Goal: Information Seeking & Learning: Learn about a topic

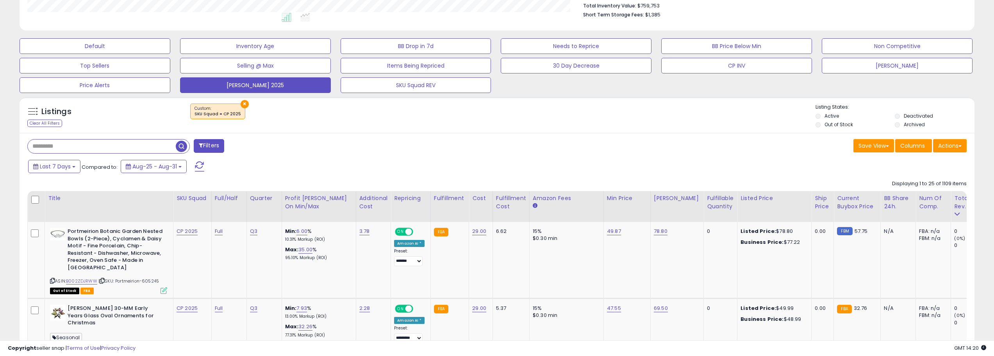
scroll to position [234, 0]
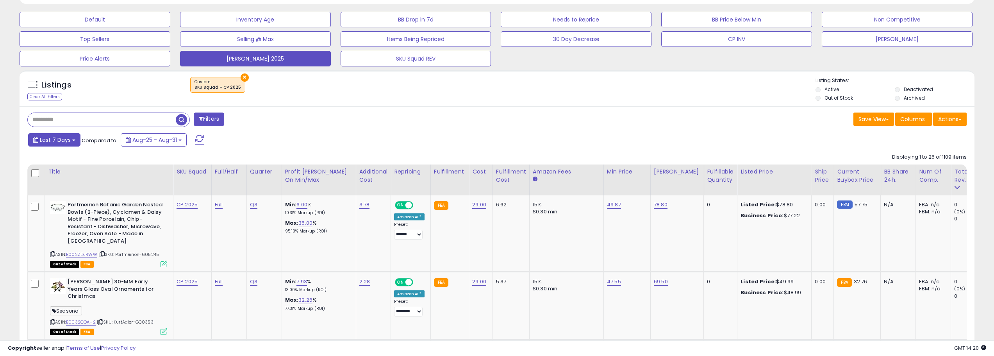
click at [58, 143] on span "Last 7 Days" at bounding box center [55, 140] width 31 height 8
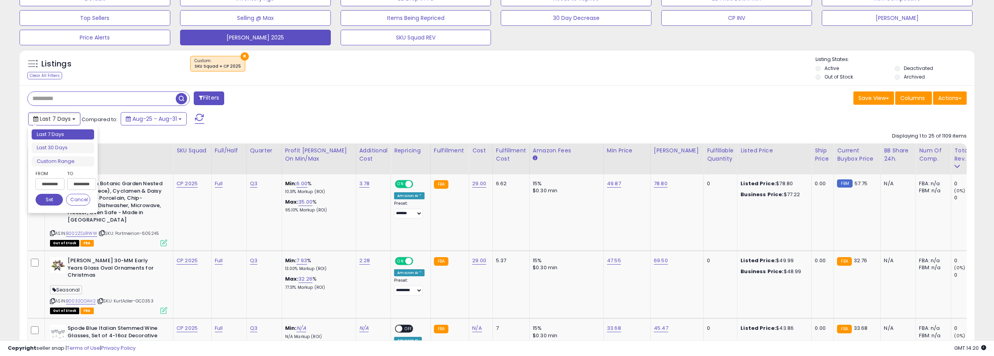
scroll to position [273, 0]
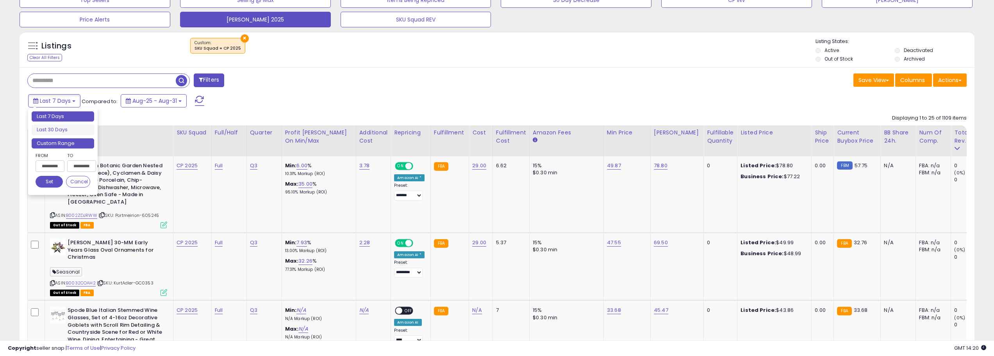
click at [59, 141] on li "Custom Range" at bounding box center [63, 143] width 62 height 11
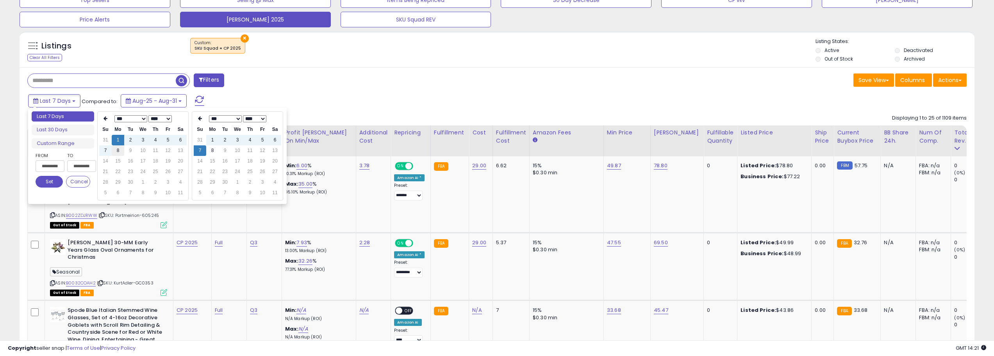
type input "**********"
click at [122, 151] on td "8" at bounding box center [118, 150] width 12 height 11
type input "**********"
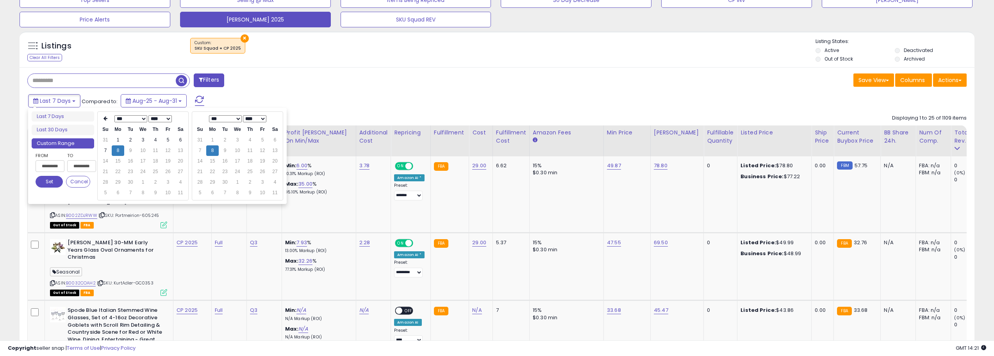
type input "**********"
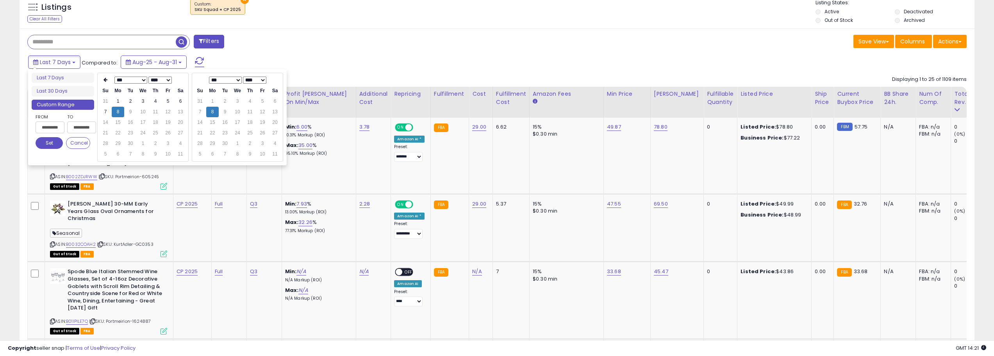
scroll to position [312, 0]
click at [50, 149] on div "**********" at bounding box center [63, 132] width 62 height 40
click at [50, 148] on button "Set" at bounding box center [49, 143] width 27 height 12
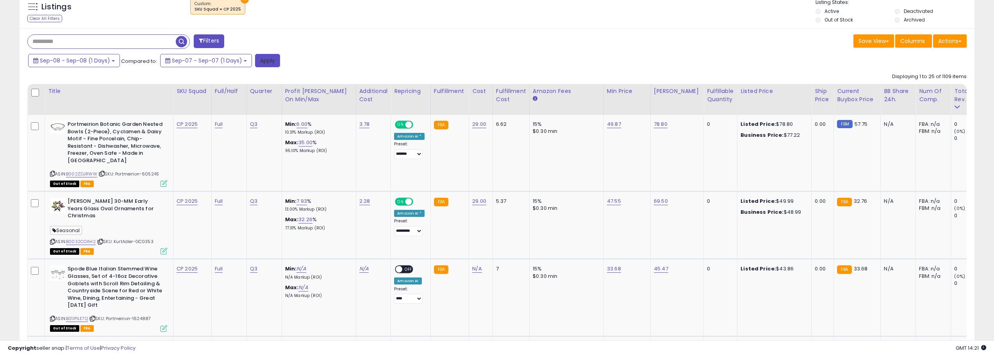
click at [269, 65] on button "Apply" at bounding box center [267, 60] width 25 height 13
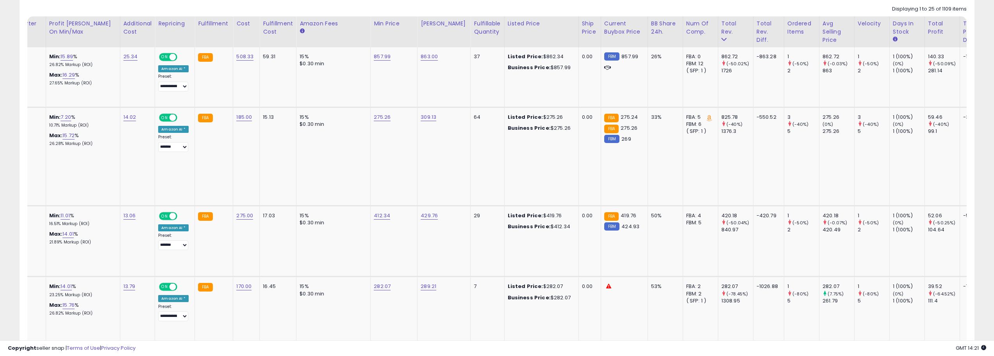
scroll to position [0, 0]
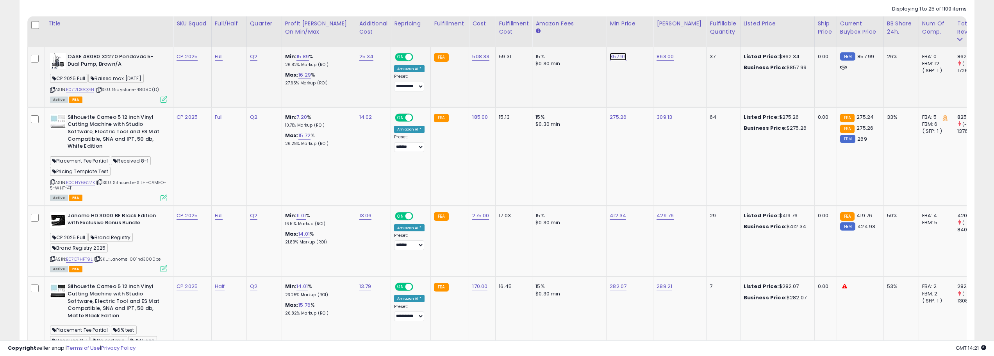
click at [615, 55] on link "857.99" at bounding box center [617, 57] width 17 height 8
type input "***"
click at [643, 34] on icon "submit" at bounding box center [640, 36] width 5 height 5
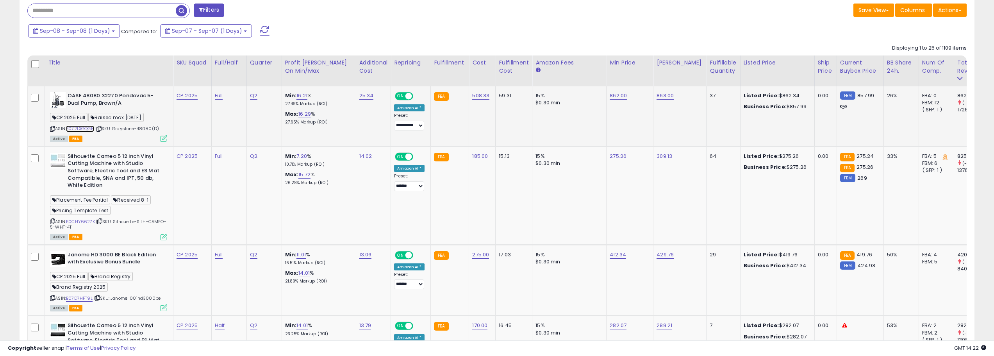
click at [89, 129] on link "B072LXGQGN" at bounding box center [80, 128] width 28 height 7
click at [620, 96] on link "862.00" at bounding box center [617, 96] width 17 height 8
type input "******"
click at [643, 76] on icon "submit" at bounding box center [640, 75] width 5 height 5
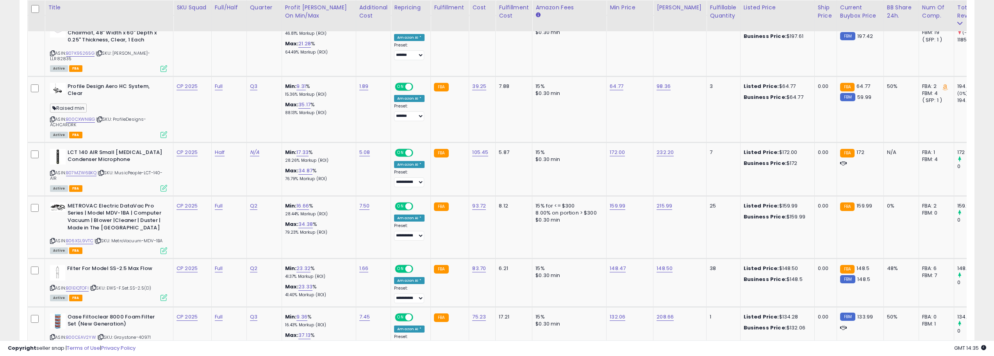
scroll to position [742, 0]
click at [254, 149] on link "N/A" at bounding box center [254, 152] width 9 height 8
type input "**"
click at [284, 128] on button "submit" at bounding box center [277, 127] width 13 height 12
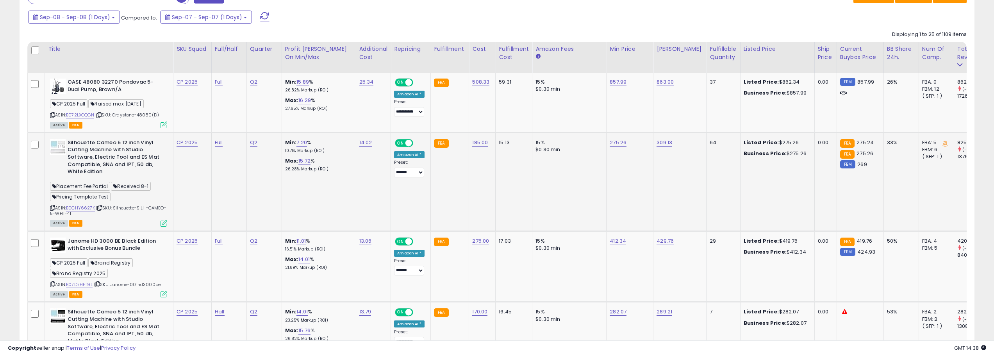
scroll to position [351, 0]
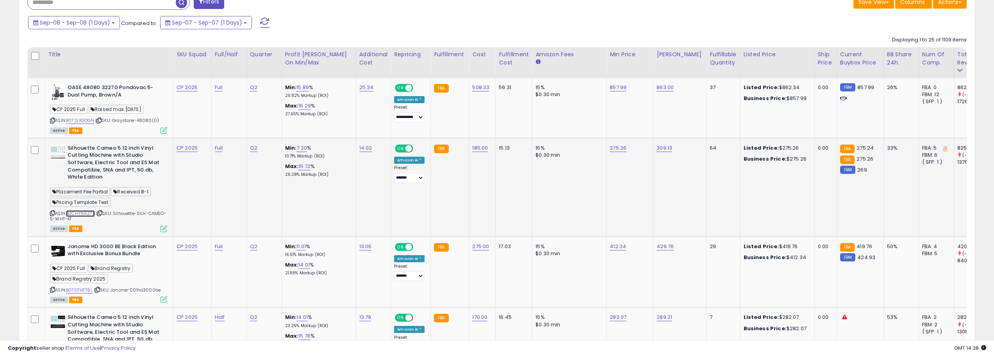
click at [84, 212] on link "B0CHY6627K" at bounding box center [80, 213] width 29 height 7
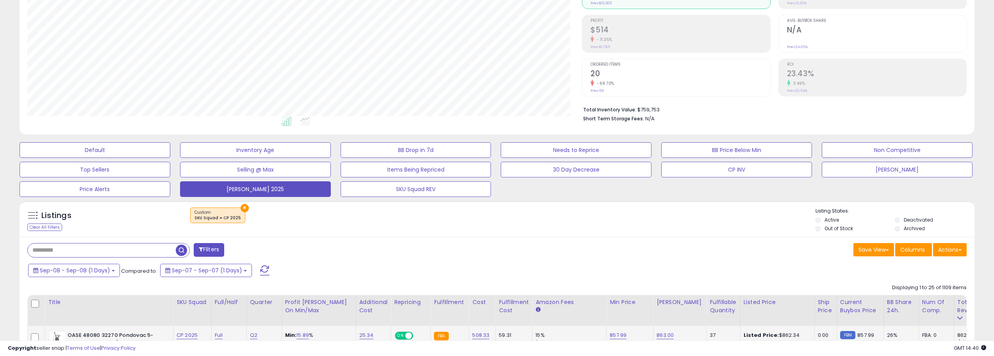
scroll to position [0, 0]
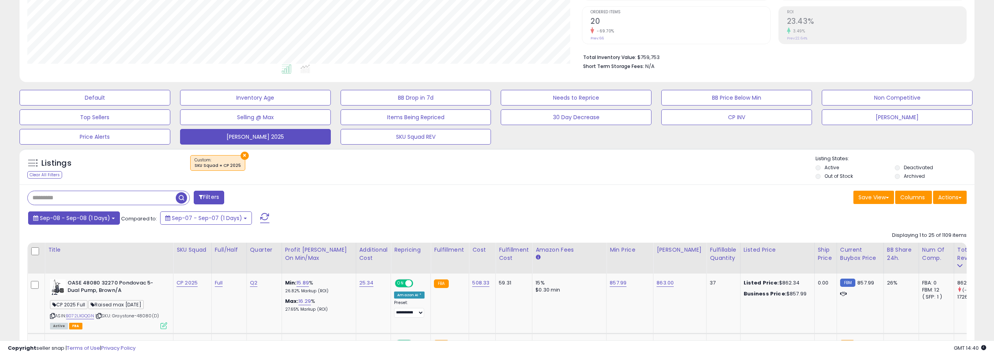
click at [112, 218] on b at bounding box center [113, 218] width 3 height 2
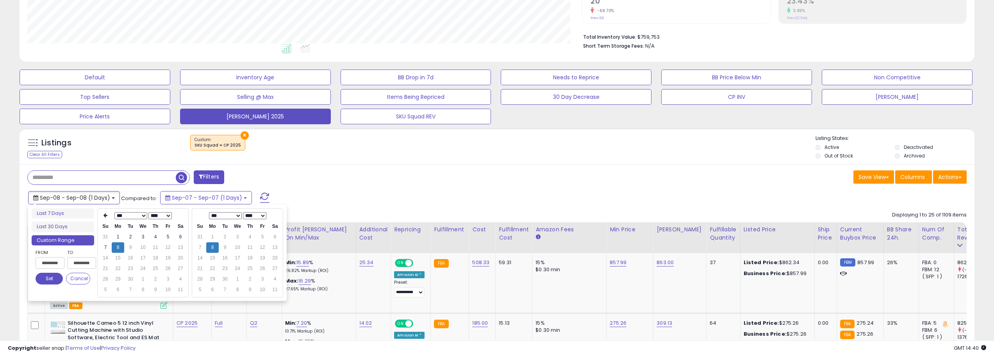
scroll to position [195, 0]
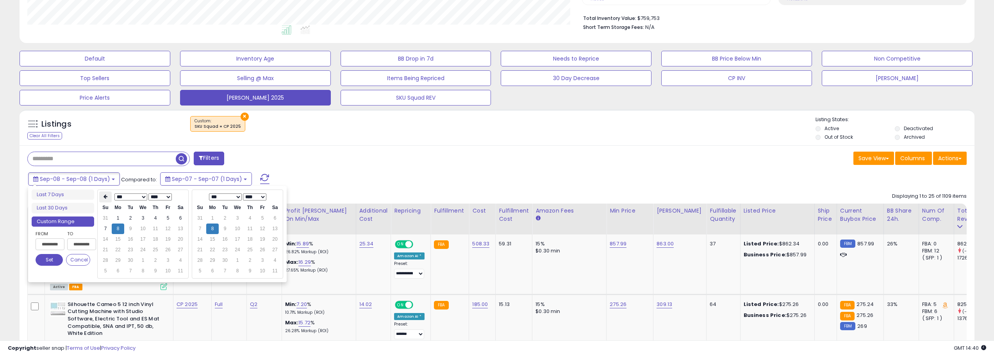
click at [102, 194] on th at bounding box center [105, 196] width 12 height 11
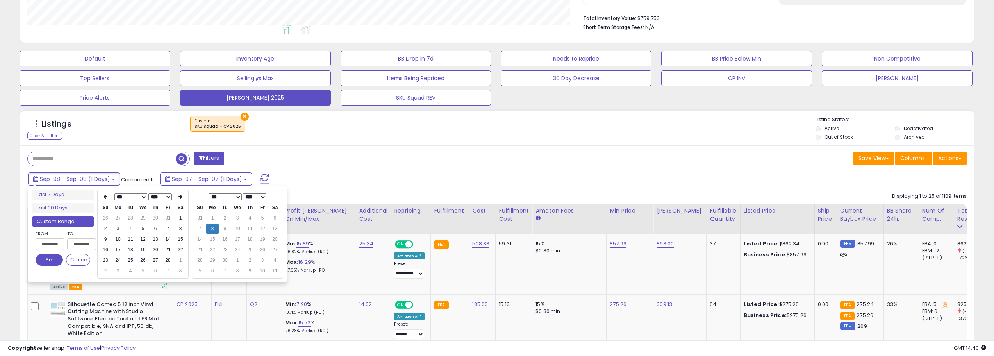
click at [102, 194] on th at bounding box center [105, 196] width 12 height 11
click at [181, 197] on icon at bounding box center [180, 196] width 4 height 5
click at [142, 217] on td "1" at bounding box center [143, 218] width 12 height 11
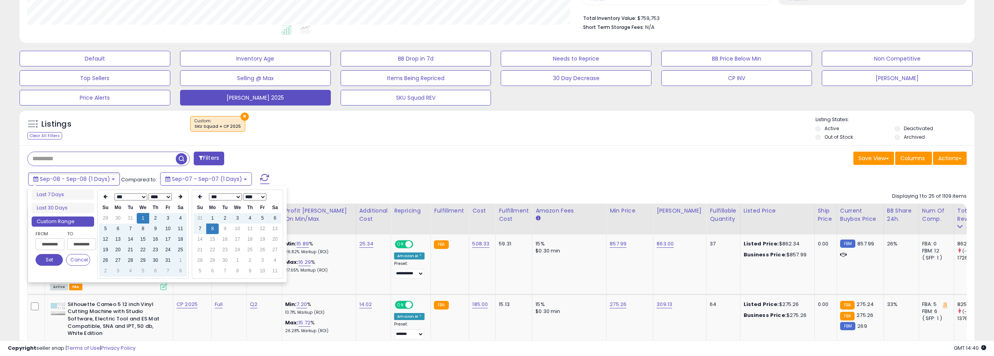
type input "**********"
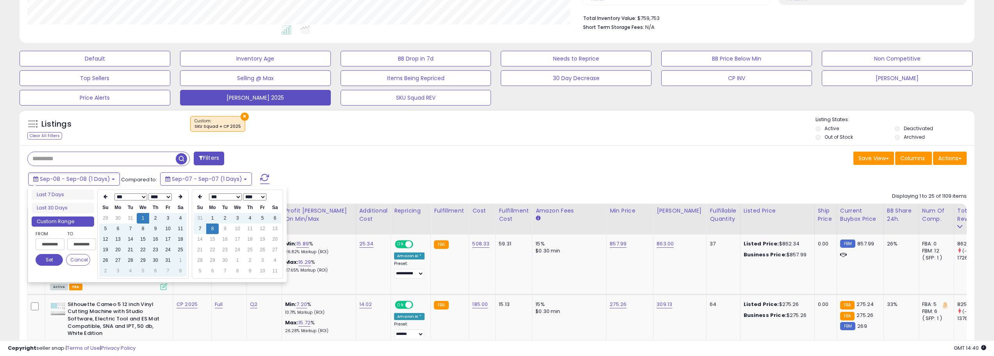
click at [49, 261] on button "Set" at bounding box center [49, 260] width 27 height 12
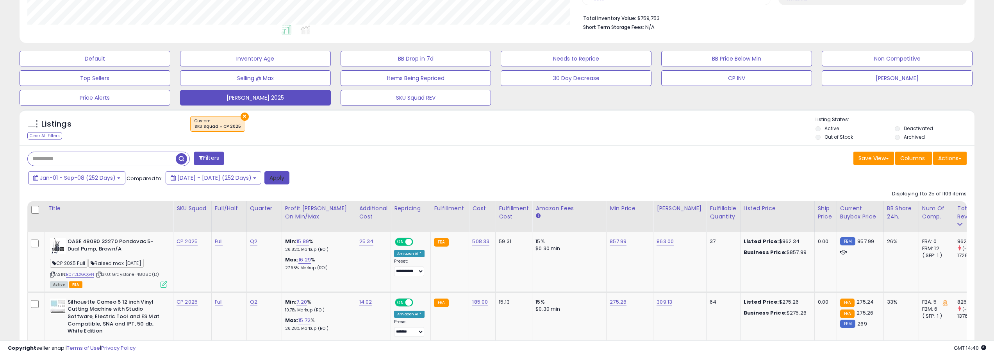
click at [289, 176] on button "Apply" at bounding box center [276, 177] width 25 height 13
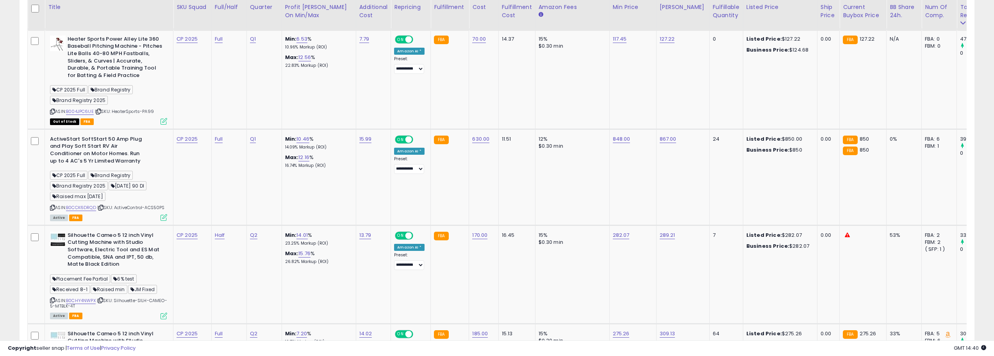
scroll to position [499, 0]
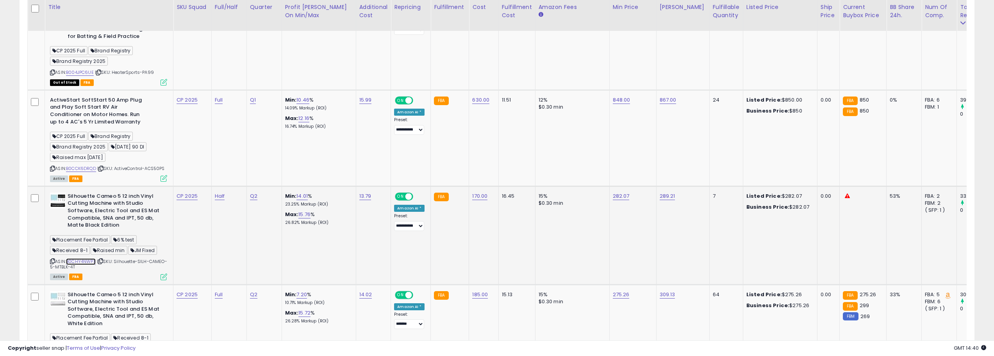
click at [91, 265] on link "B0CHY4NWPX" at bounding box center [81, 261] width 30 height 7
click at [304, 200] on link "14.01" at bounding box center [301, 196] width 11 height 8
click at [625, 200] on link "282.07" at bounding box center [621, 196] width 17 height 8
type input "******"
click at [650, 184] on button "submit" at bounding box center [642, 182] width 13 height 12
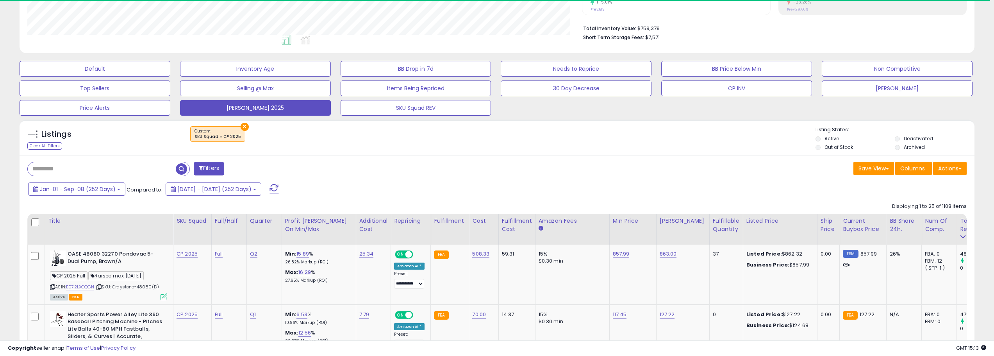
scroll to position [195, 0]
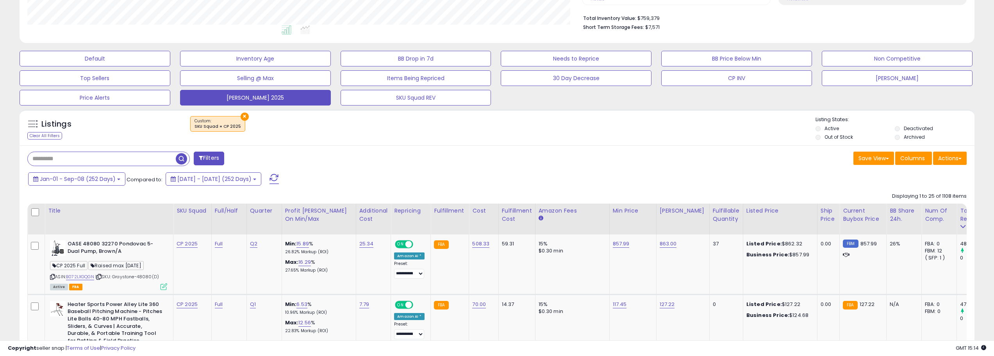
click at [121, 161] on input "text" at bounding box center [102, 159] width 148 height 14
type input "****"
click at [273, 159] on span "button" at bounding box center [273, 158] width 11 height 11
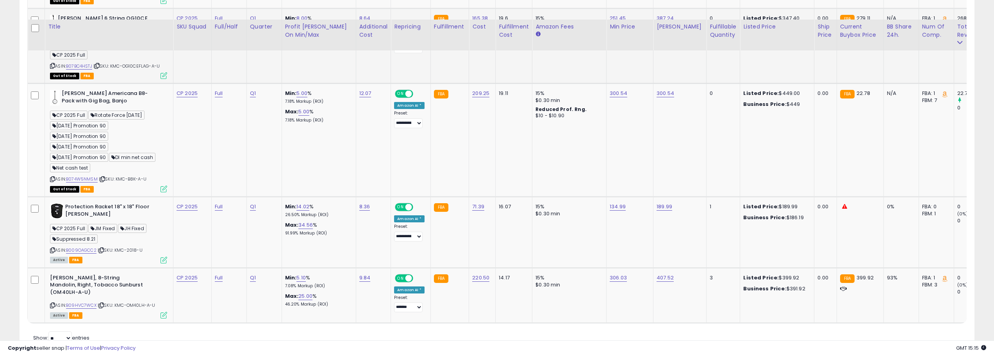
scroll to position [957, 0]
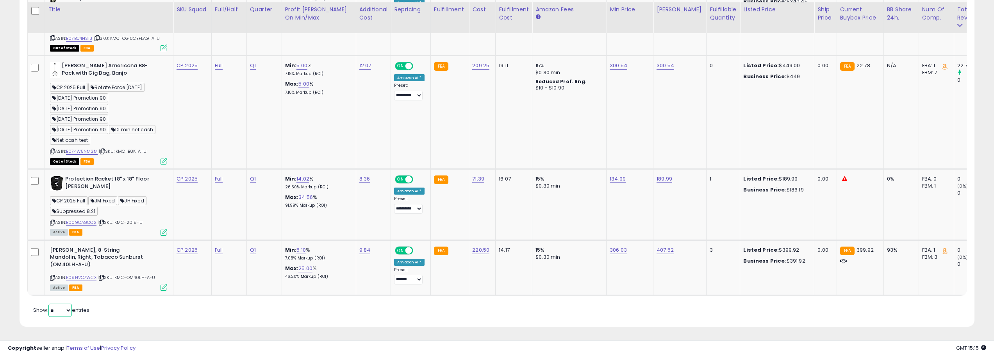
click at [67, 310] on select "** **" at bounding box center [59, 309] width 23 height 13
select select "**"
click at [49, 303] on select "** **" at bounding box center [59, 309] width 23 height 13
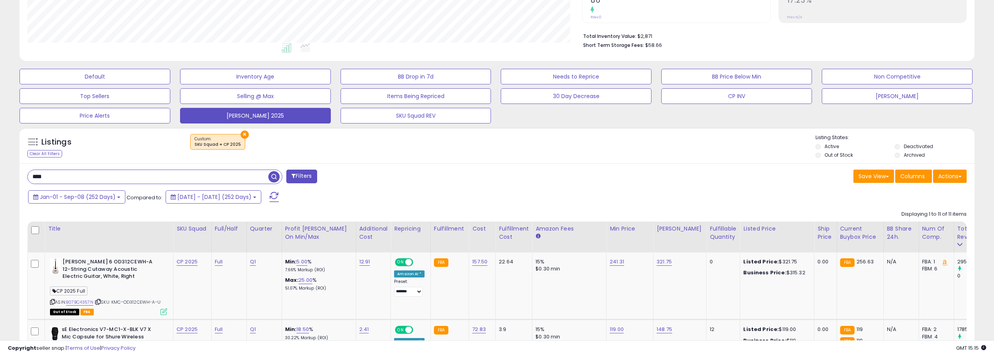
scroll to position [195, 0]
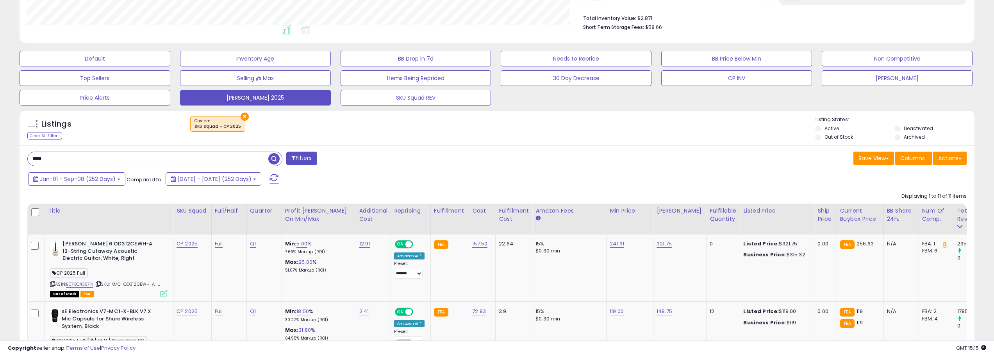
click at [232, 152] on input "****" at bounding box center [148, 159] width 240 height 14
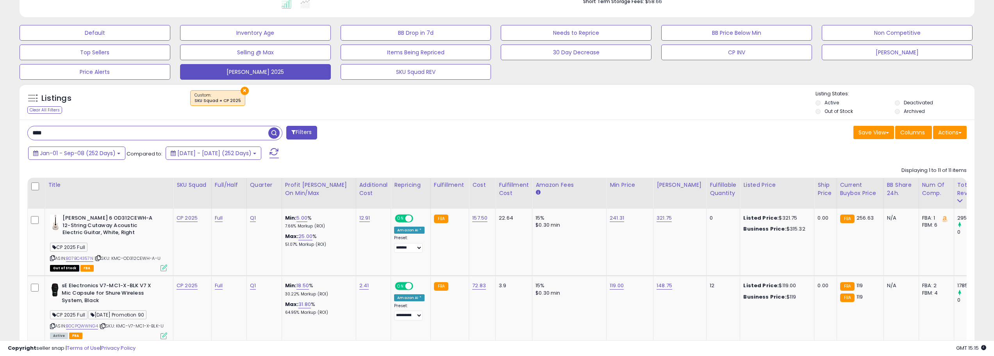
scroll to position [234, 0]
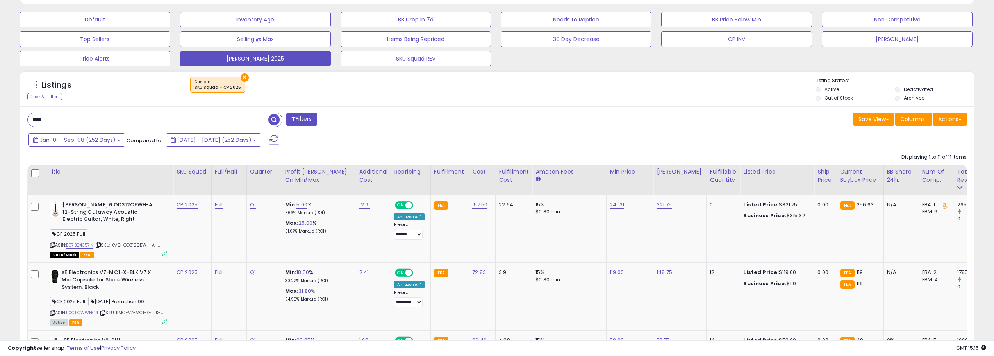
click at [391, 132] on div "Jan-01 - Sep-08 (252 Days) Compared to: [DATE] - [DATE] (252 Days)" at bounding box center [378, 141] width 704 height 18
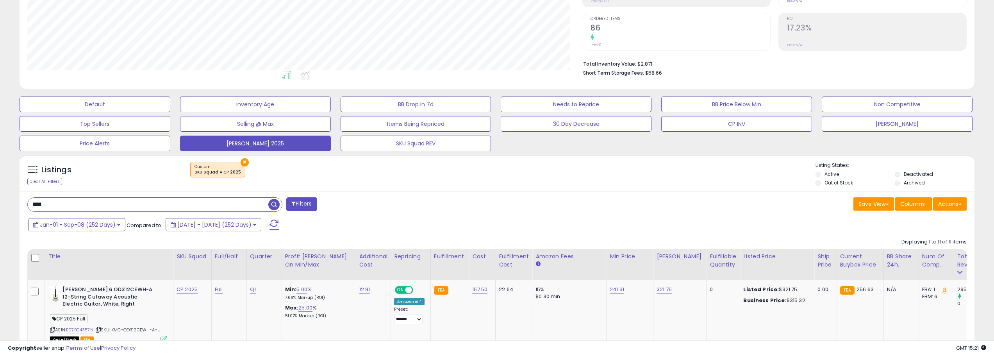
scroll to position [156, 0]
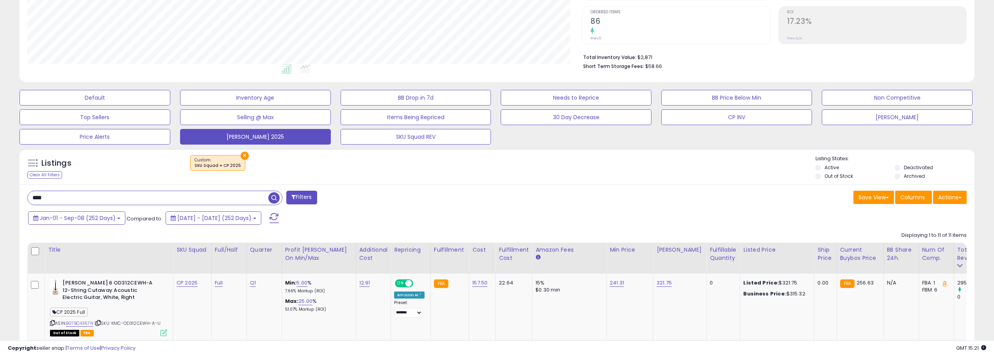
click at [98, 196] on input "****" at bounding box center [148, 198] width 240 height 14
click at [87, 198] on input "****" at bounding box center [148, 198] width 240 height 14
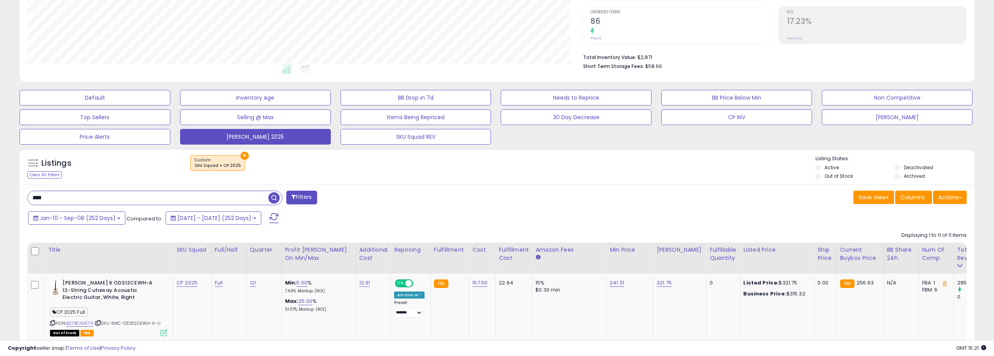
click at [87, 198] on input "****" at bounding box center [148, 198] width 240 height 14
paste input "**********"
type input "**********"
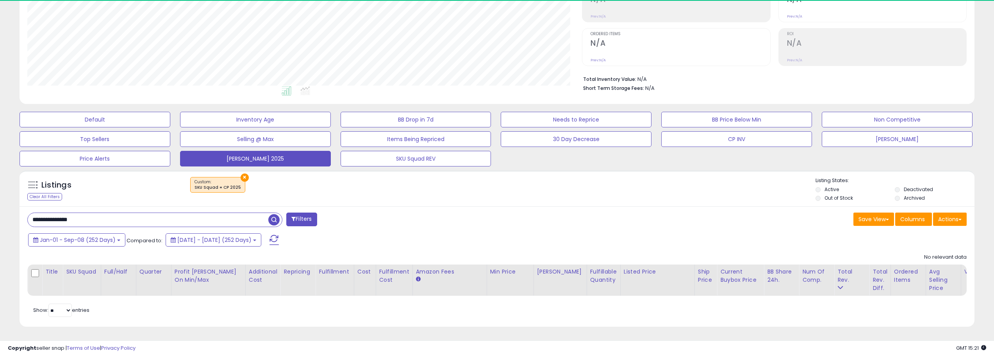
scroll to position [160, 555]
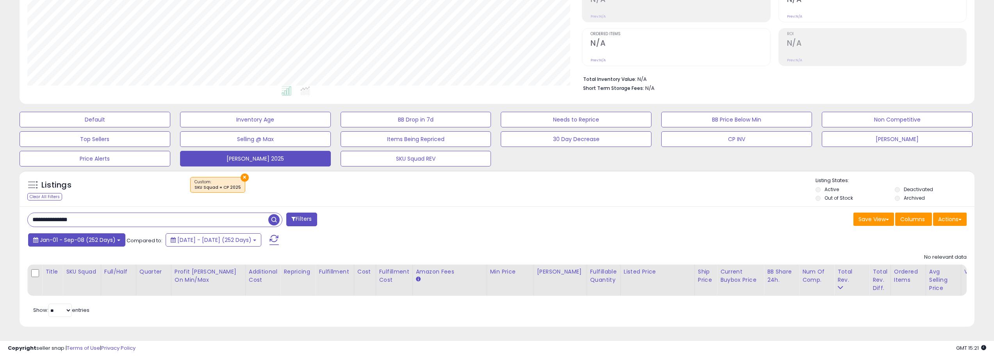
click at [118, 239] on b at bounding box center [118, 240] width 3 height 2
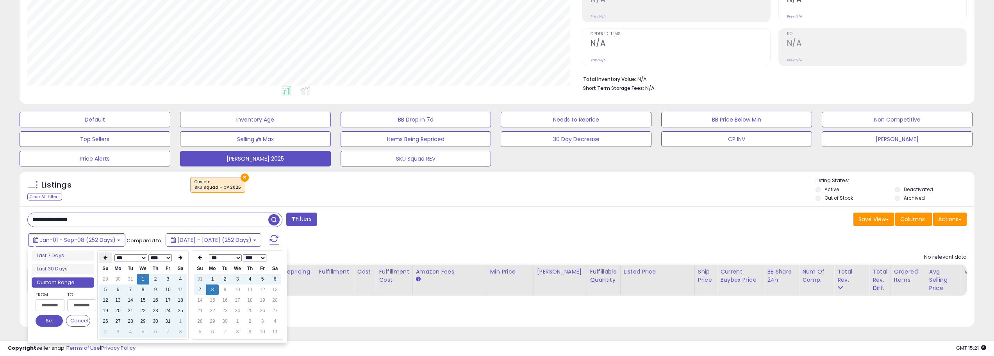
click at [111, 252] on th at bounding box center [105, 257] width 12 height 11
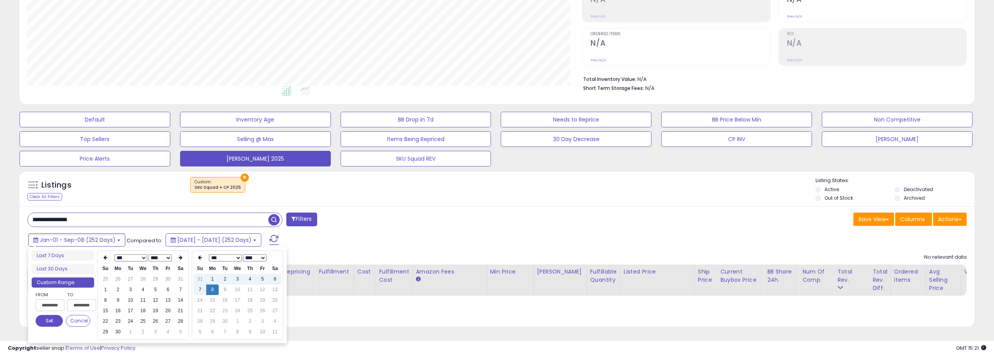
click at [111, 252] on th at bounding box center [105, 257] width 12 height 11
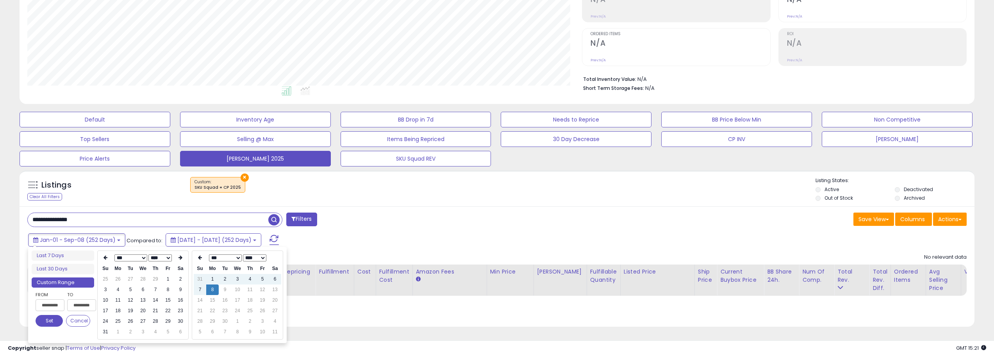
click at [111, 252] on th at bounding box center [105, 257] width 12 height 11
click at [120, 274] on td "1" at bounding box center [118, 279] width 12 height 11
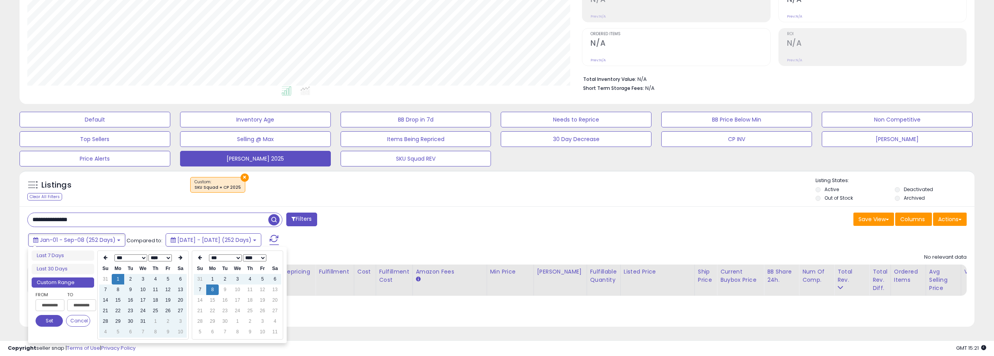
type input "**********"
click at [44, 315] on button "Set" at bounding box center [49, 321] width 27 height 12
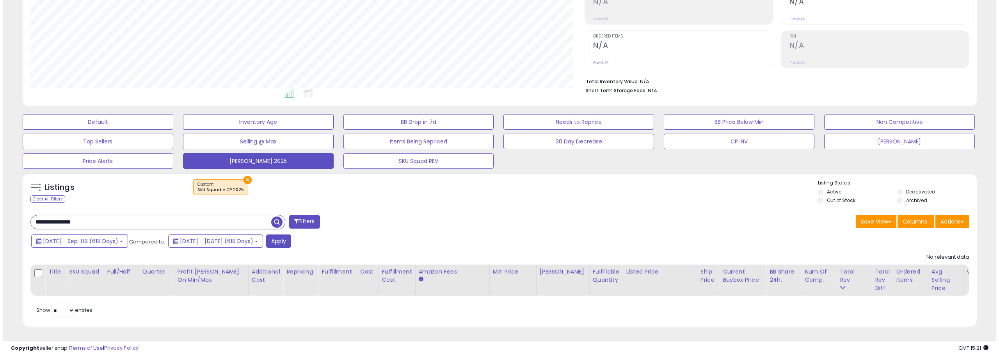
scroll to position [138, 0]
click at [288, 240] on button "Apply" at bounding box center [275, 240] width 25 height 13
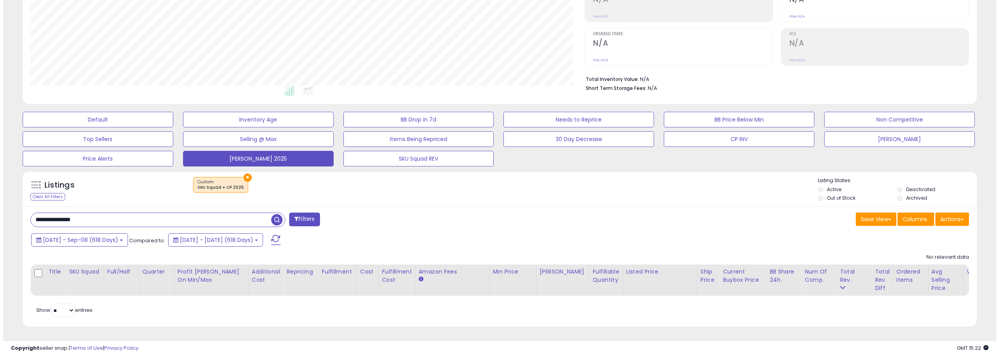
scroll to position [160, 555]
click at [240, 173] on button "×" at bounding box center [244, 177] width 8 height 8
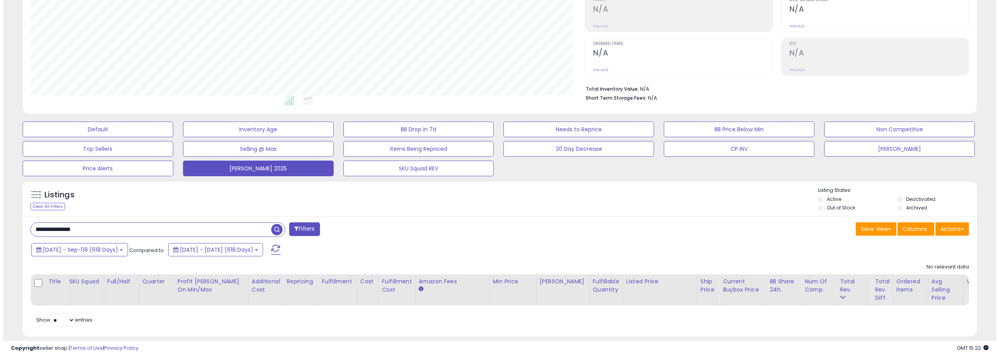
scroll to position [140, 0]
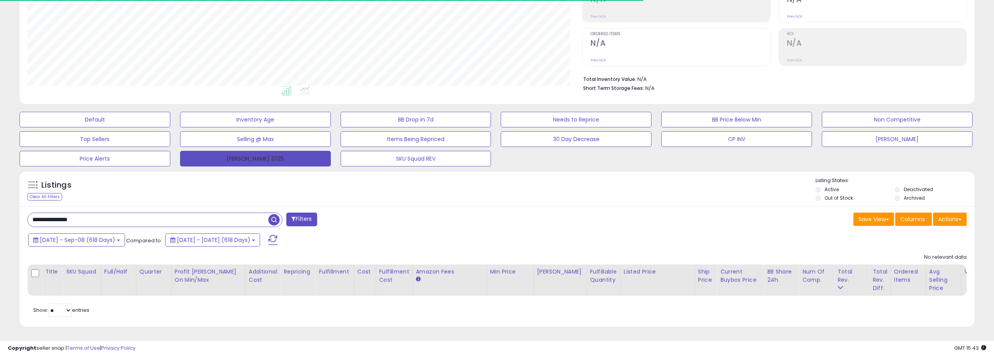
click at [228, 155] on button "[PERSON_NAME] 2025" at bounding box center [255, 159] width 151 height 16
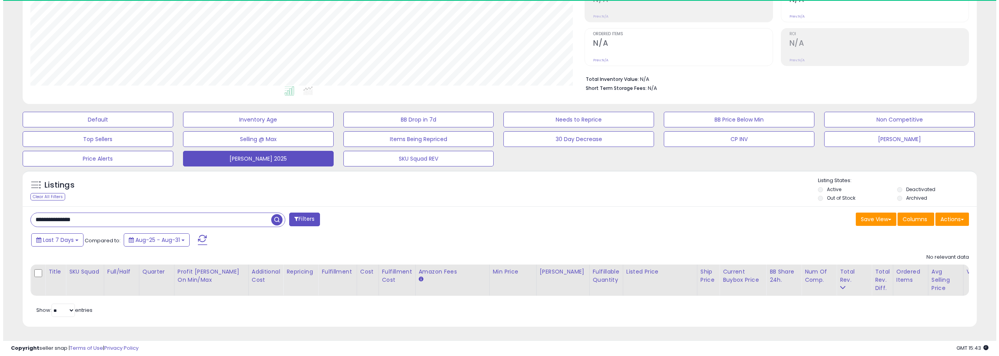
scroll to position [160, 555]
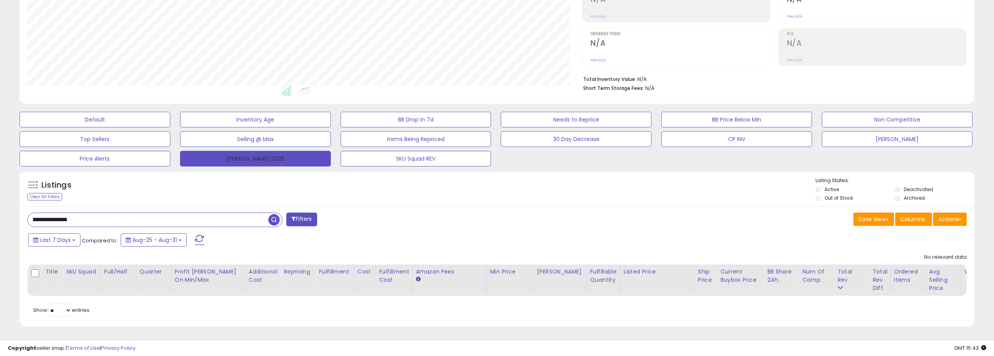
click at [262, 155] on button "[PERSON_NAME] 2025" at bounding box center [255, 159] width 151 height 16
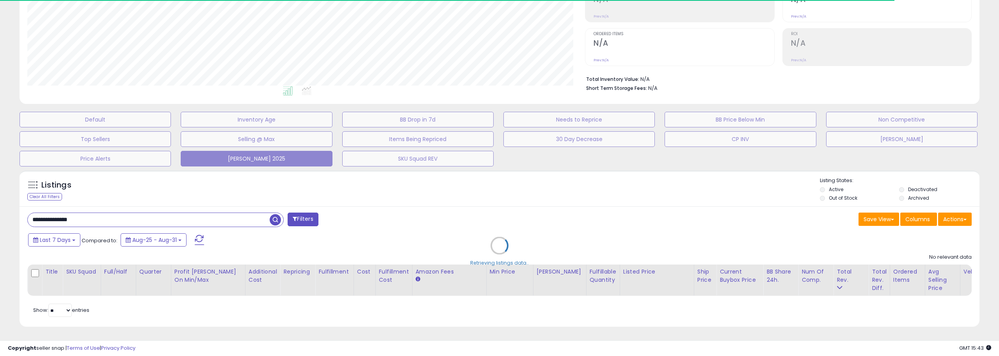
select select "**"
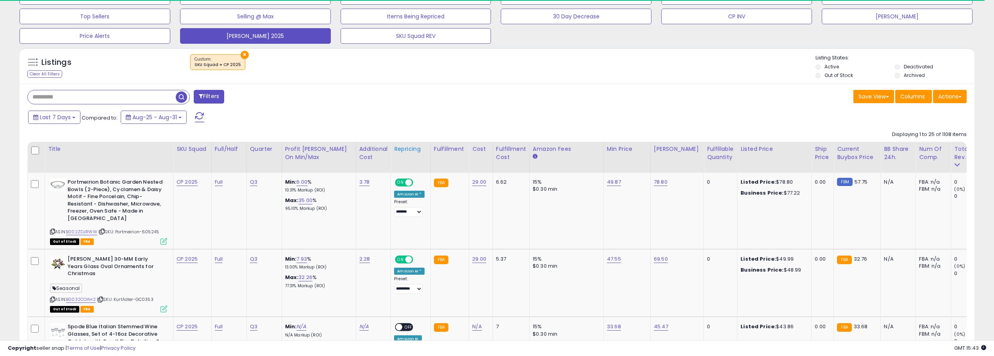
scroll to position [257, 0]
click at [72, 114] on button "Last 7 Days" at bounding box center [54, 116] width 52 height 13
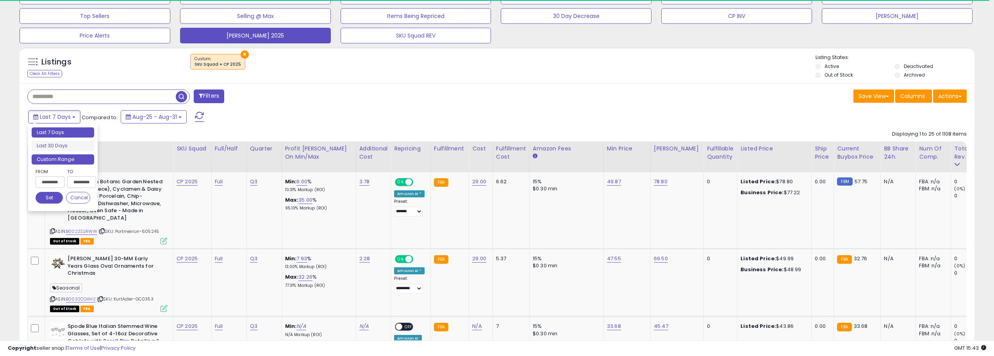
click at [79, 156] on li "Custom Range" at bounding box center [63, 159] width 62 height 11
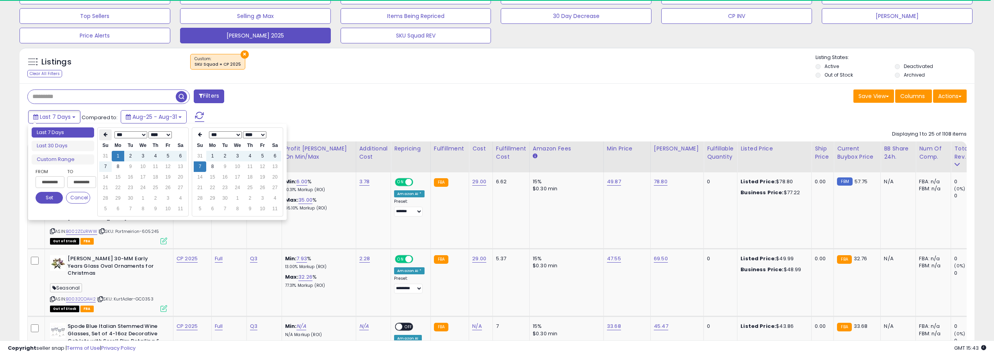
click at [106, 140] on th at bounding box center [105, 134] width 12 height 11
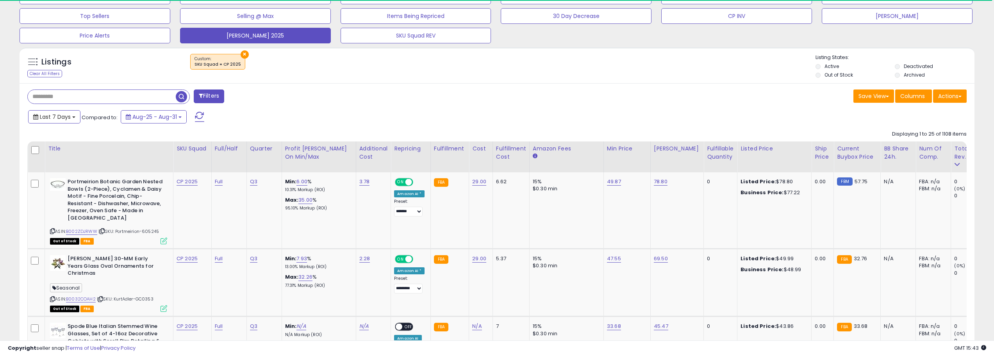
click at [76, 118] on button "Last 7 Days" at bounding box center [54, 116] width 52 height 13
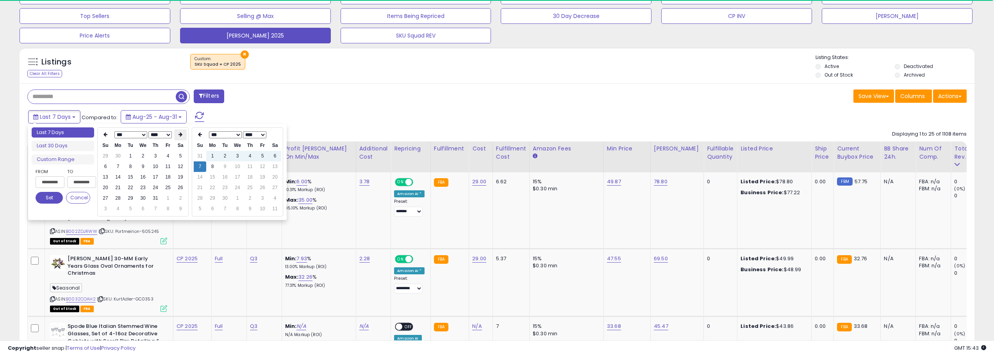
click at [186, 135] on th at bounding box center [180, 134] width 12 height 11
click at [185, 135] on th at bounding box center [180, 134] width 12 height 11
type input "**********"
click at [121, 168] on td "8" at bounding box center [118, 166] width 12 height 11
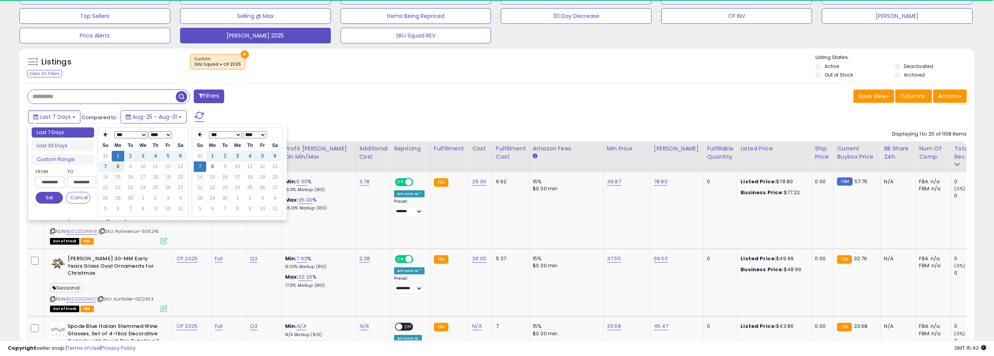
type input "**********"
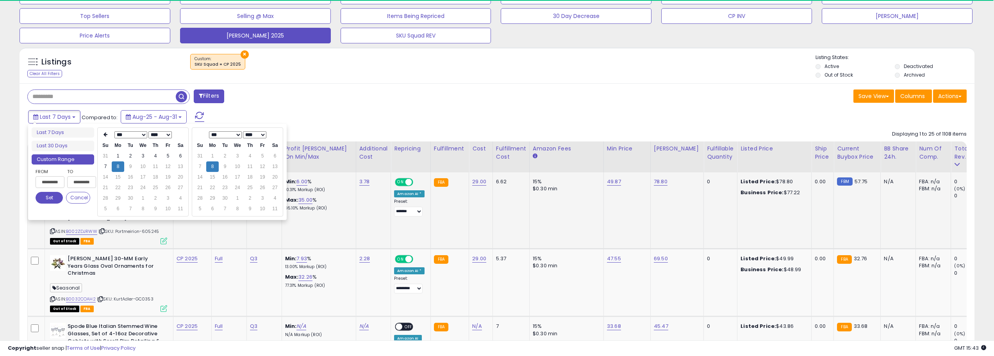
click at [47, 197] on button "Set" at bounding box center [49, 198] width 27 height 12
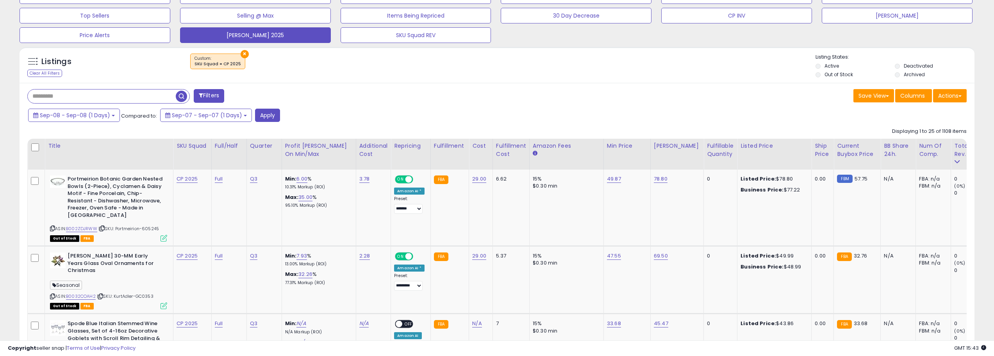
scroll to position [160, 555]
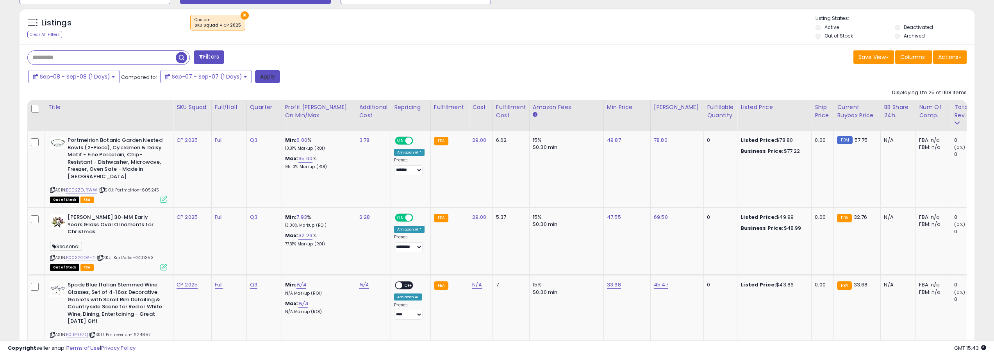
click at [269, 76] on button "Apply" at bounding box center [267, 76] width 25 height 13
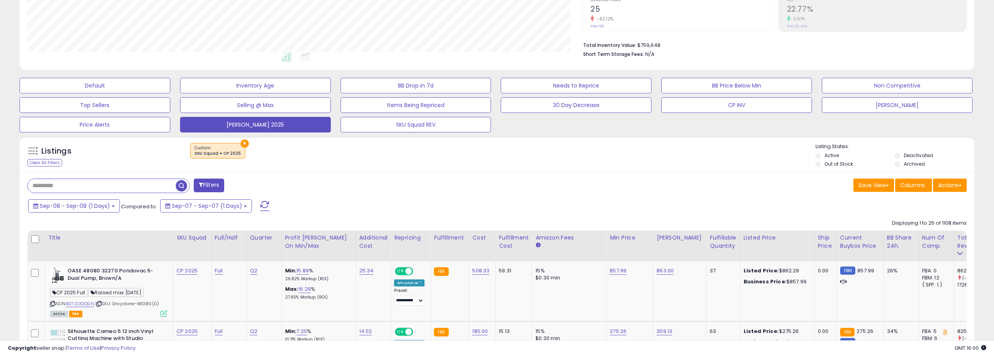
scroll to position [156, 0]
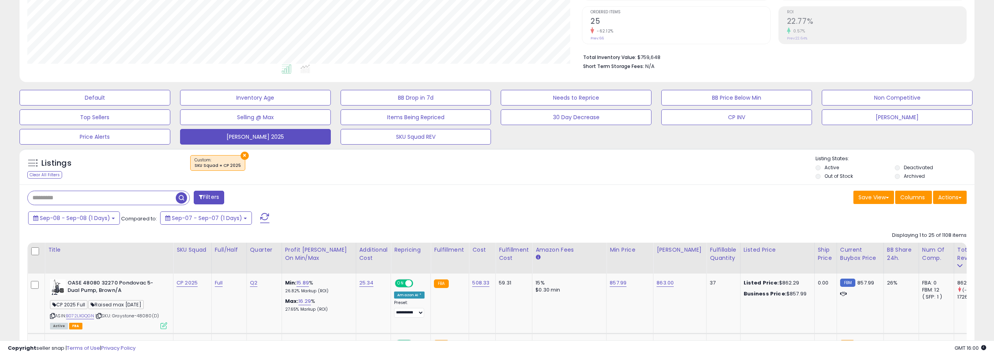
click at [260, 216] on span at bounding box center [264, 218] width 9 height 10
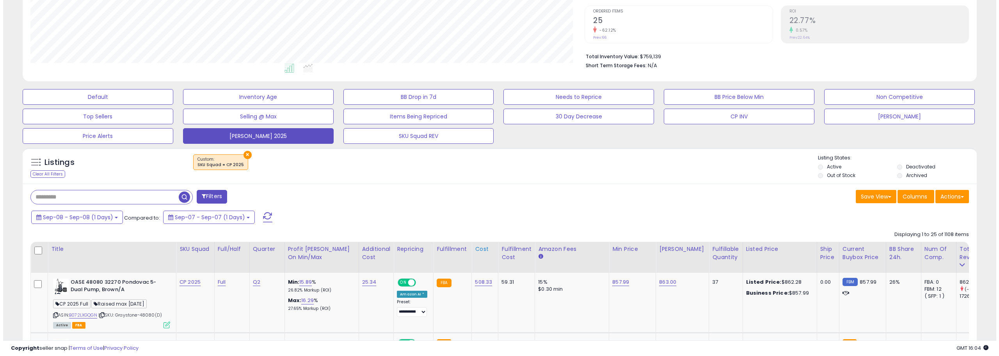
scroll to position [148, 0]
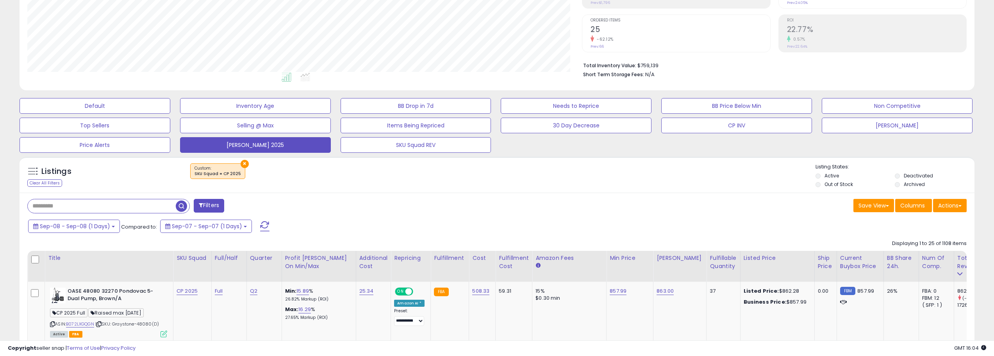
click at [260, 221] on span at bounding box center [264, 226] width 9 height 10
click at [263, 223] on span at bounding box center [264, 226] width 9 height 10
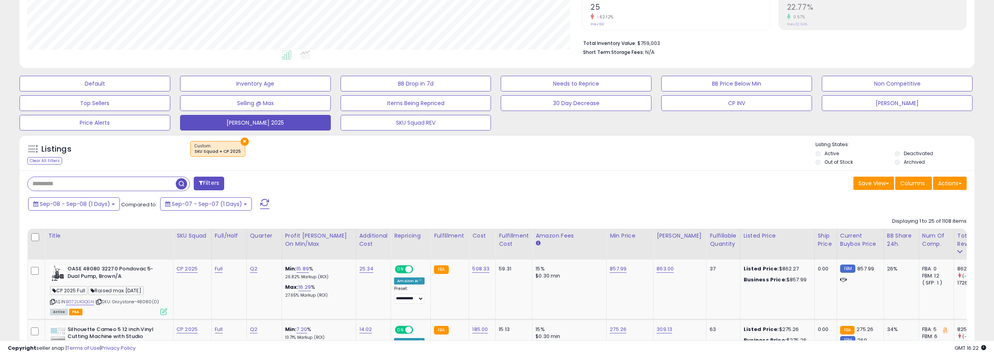
scroll to position [156, 0]
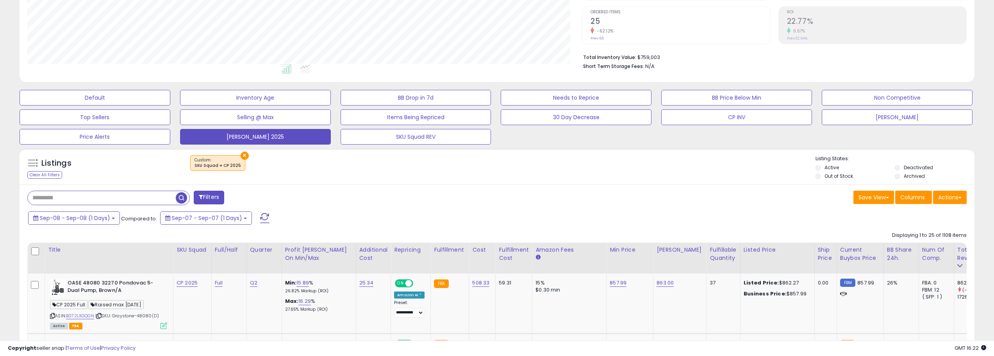
drag, startPoint x: 259, startPoint y: 216, endPoint x: 347, endPoint y: 217, distance: 88.2
click at [260, 216] on span at bounding box center [264, 218] width 9 height 10
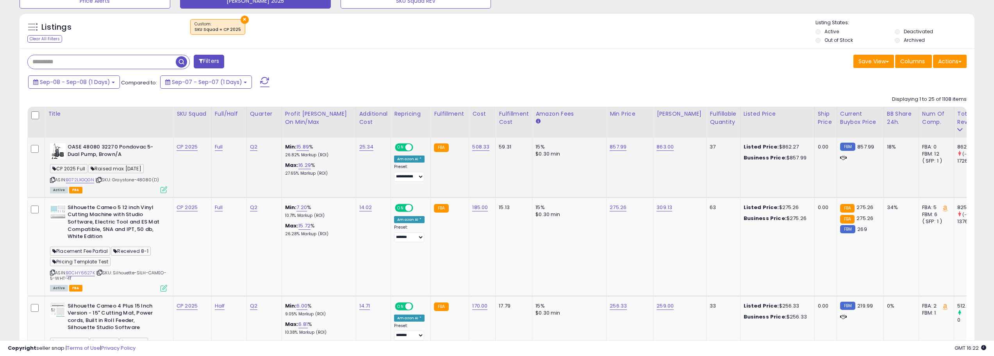
scroll to position [304, 0]
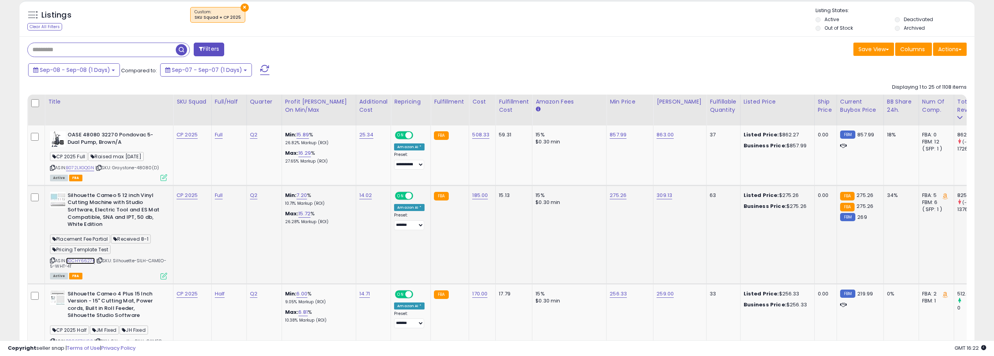
click at [91, 259] on link "B0CHY6627K" at bounding box center [80, 260] width 29 height 7
click at [617, 196] on link "275.26" at bounding box center [617, 195] width 17 height 8
drag, startPoint x: 605, startPoint y: 39, endPoint x: 592, endPoint y: 23, distance: 20.5
click at [584, 13] on div "×" at bounding box center [497, 18] width 635 height 22
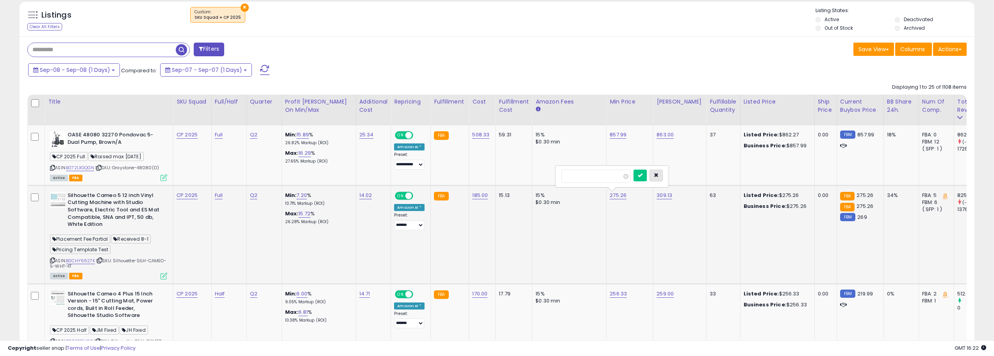
click at [663, 172] on button "button" at bounding box center [655, 175] width 13 height 12
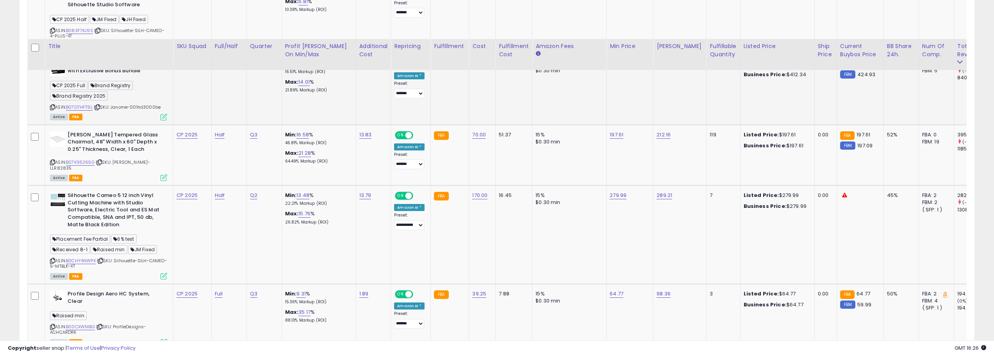
scroll to position [656, 0]
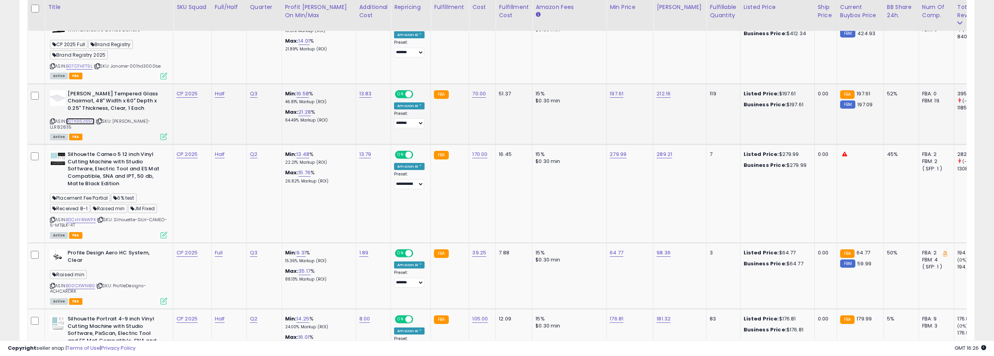
click at [91, 119] on link "B07K95265G" at bounding box center [80, 121] width 29 height 7
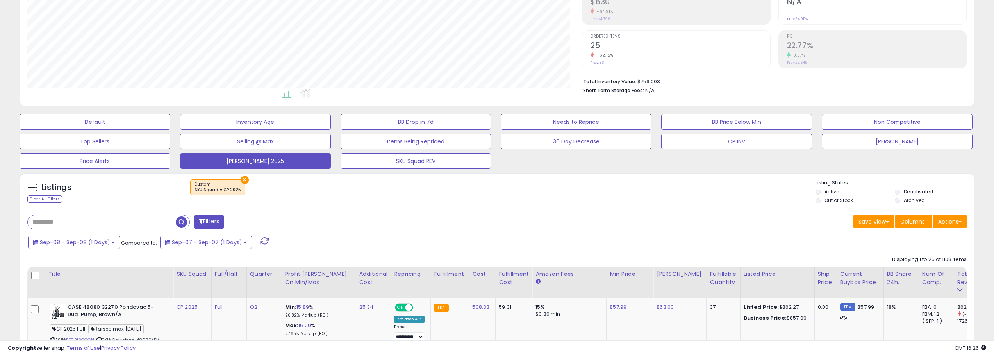
scroll to position [156, 0]
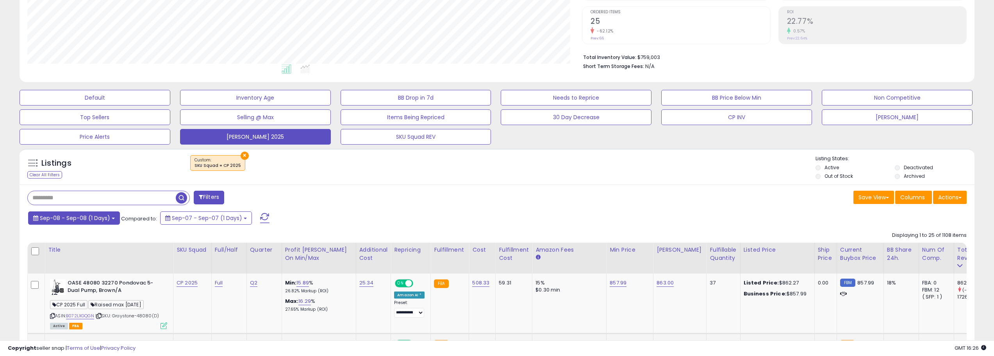
click at [112, 218] on b at bounding box center [113, 218] width 3 height 2
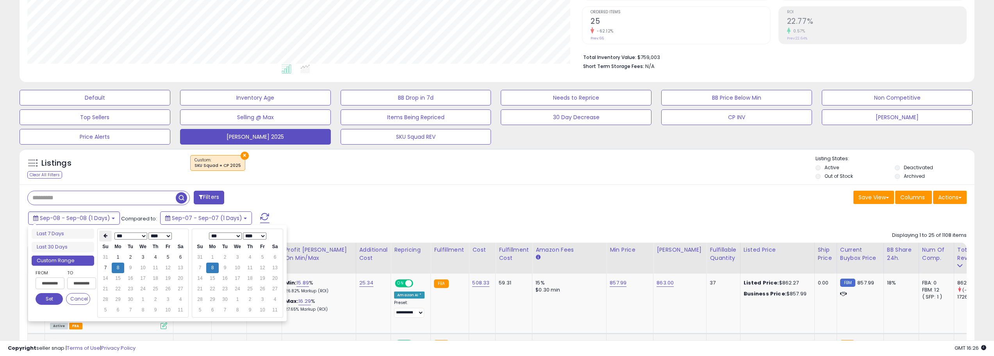
click at [103, 235] on icon at bounding box center [105, 235] width 4 height 5
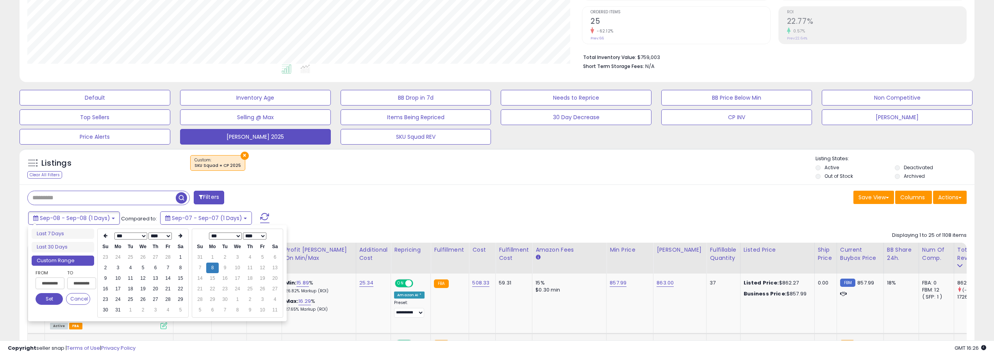
click at [103, 235] on icon at bounding box center [105, 235] width 4 height 5
click at [146, 258] on td "1" at bounding box center [143, 257] width 12 height 11
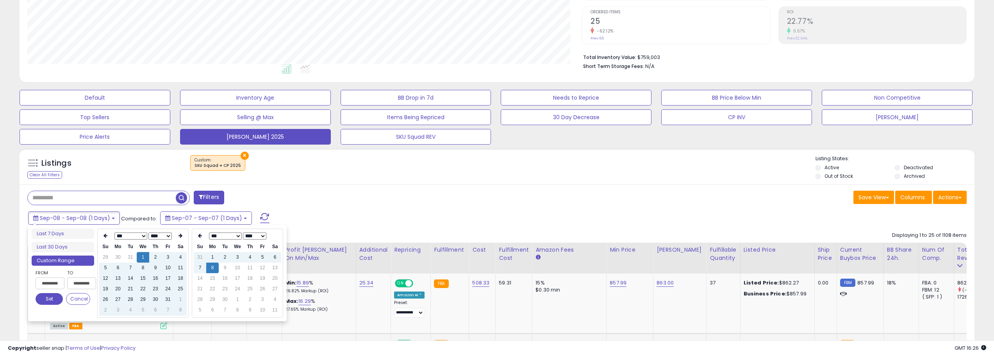
type input "**********"
click at [53, 298] on button "Set" at bounding box center [49, 299] width 27 height 12
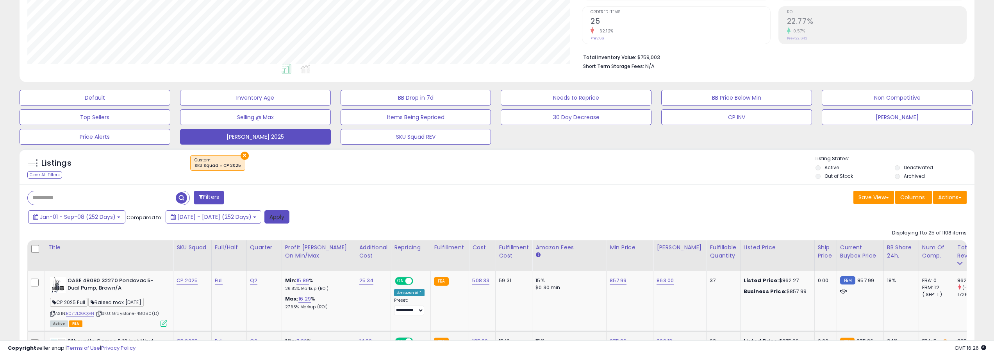
click at [289, 219] on button "Apply" at bounding box center [276, 216] width 25 height 13
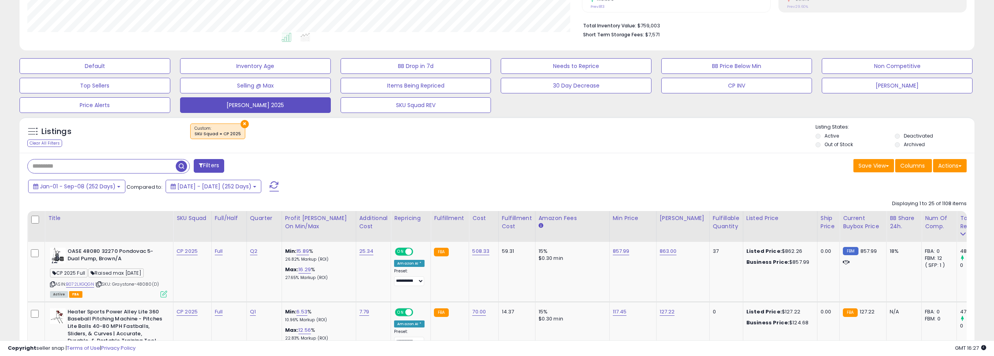
scroll to position [195, 0]
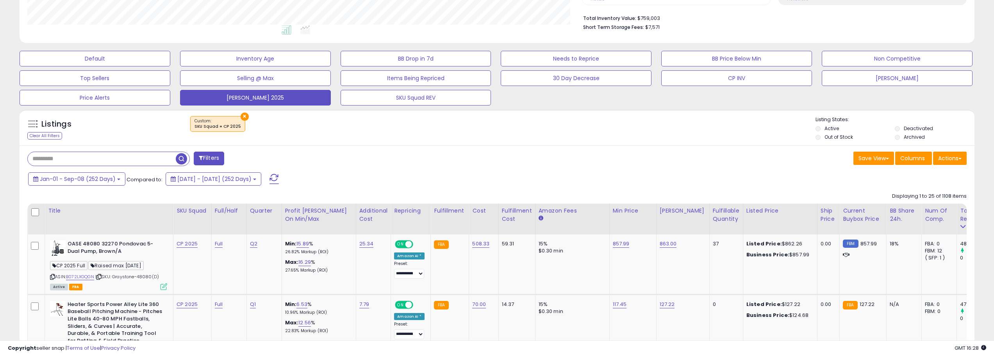
click at [109, 152] on input "text" at bounding box center [102, 159] width 148 height 14
type input "******"
click at [274, 156] on span "button" at bounding box center [273, 158] width 11 height 11
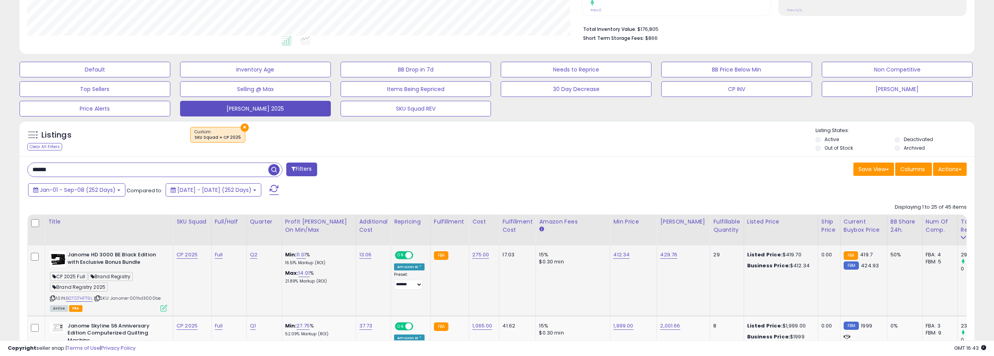
scroll to position [187, 0]
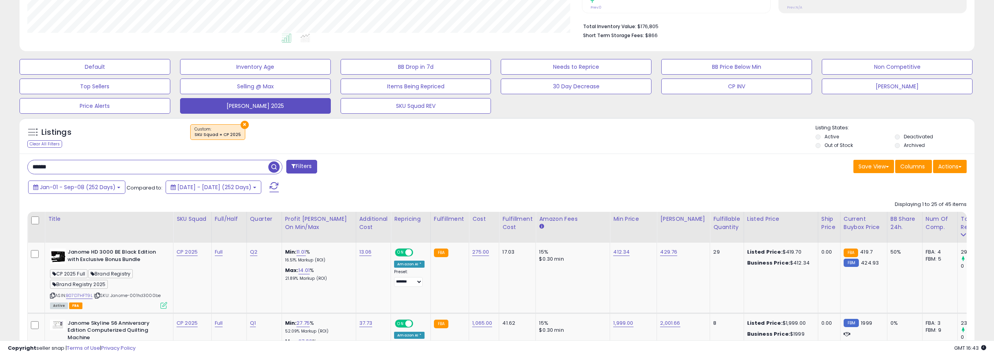
click at [153, 172] on input "******" at bounding box center [148, 167] width 240 height 14
click at [152, 172] on input "******" at bounding box center [148, 167] width 240 height 14
click at [270, 163] on span "button" at bounding box center [273, 166] width 11 height 11
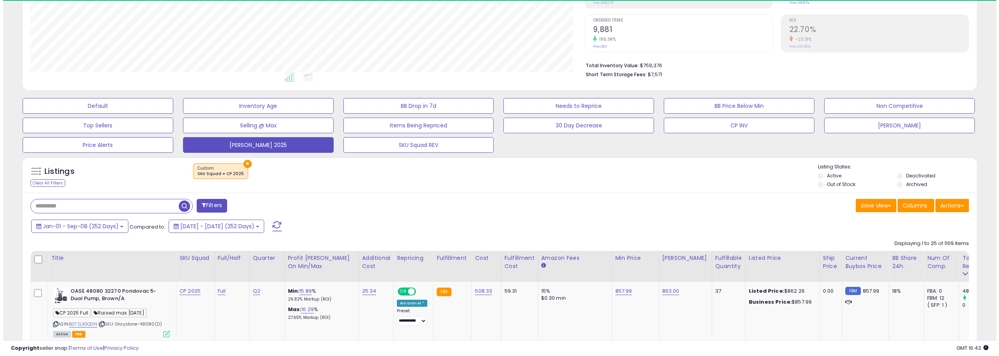
scroll to position [160, 555]
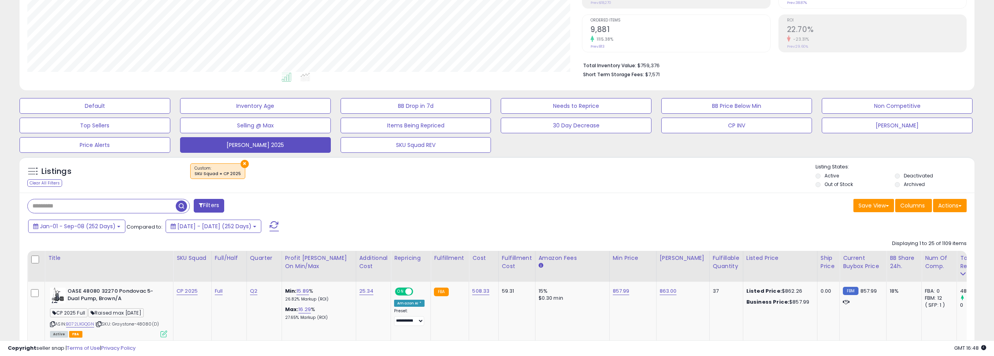
click at [175, 199] on button "button" at bounding box center [182, 205] width 14 height 12
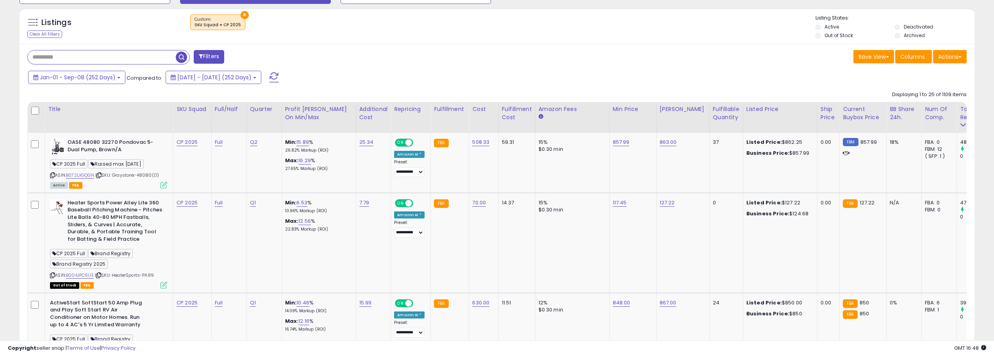
scroll to position [343, 0]
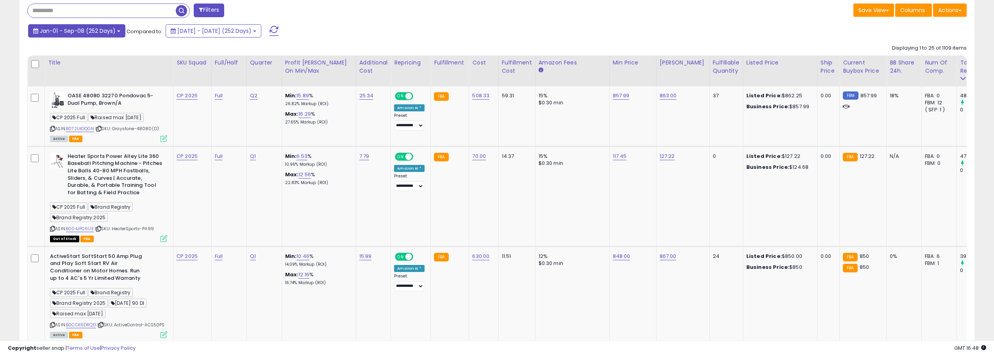
click at [118, 30] on b at bounding box center [118, 31] width 3 height 2
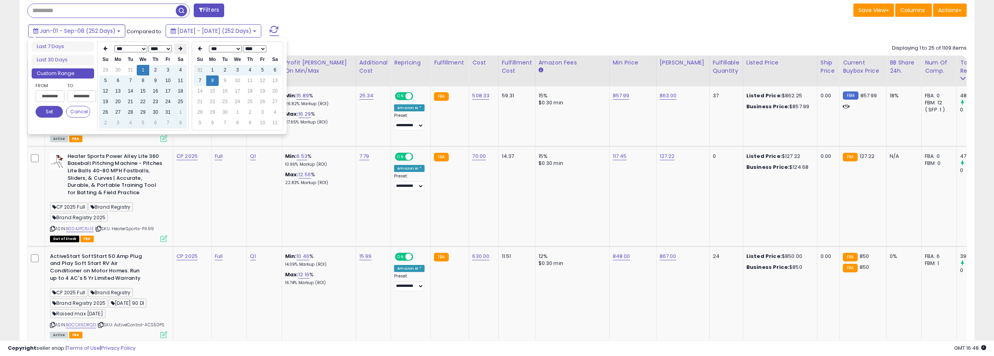
click at [180, 48] on icon at bounding box center [180, 48] width 4 height 5
click at [181, 50] on icon at bounding box center [180, 48] width 4 height 5
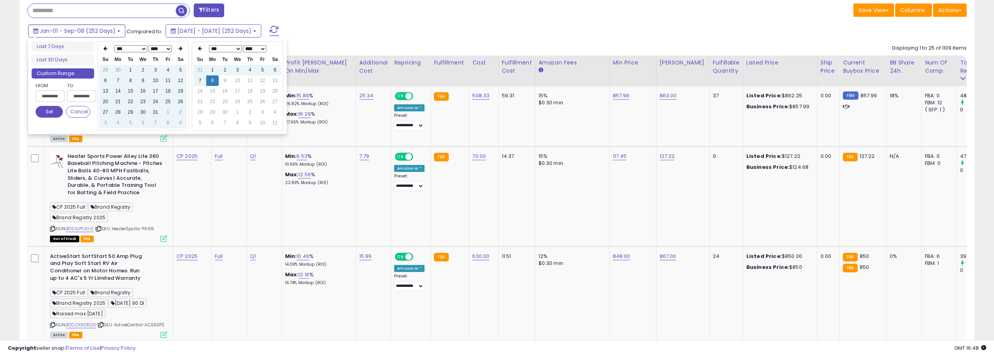
click at [181, 50] on icon at bounding box center [180, 48] width 4 height 5
click at [181, 50] on th at bounding box center [180, 48] width 12 height 11
click at [117, 82] on td "8" at bounding box center [118, 80] width 12 height 11
type input "**********"
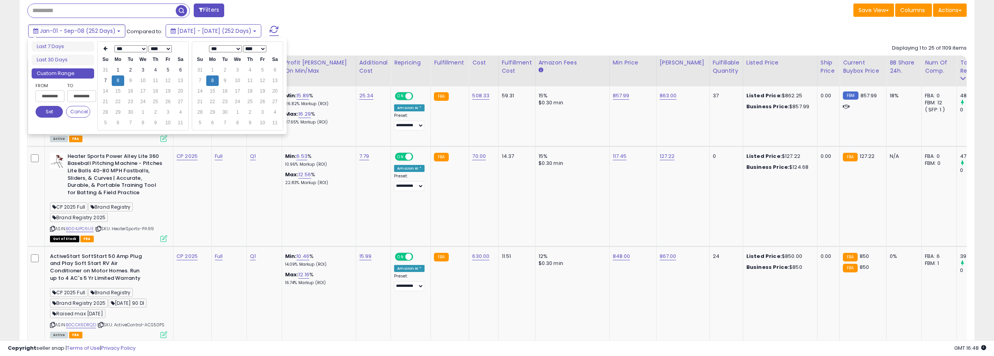
click at [43, 108] on button "Set" at bounding box center [49, 112] width 27 height 12
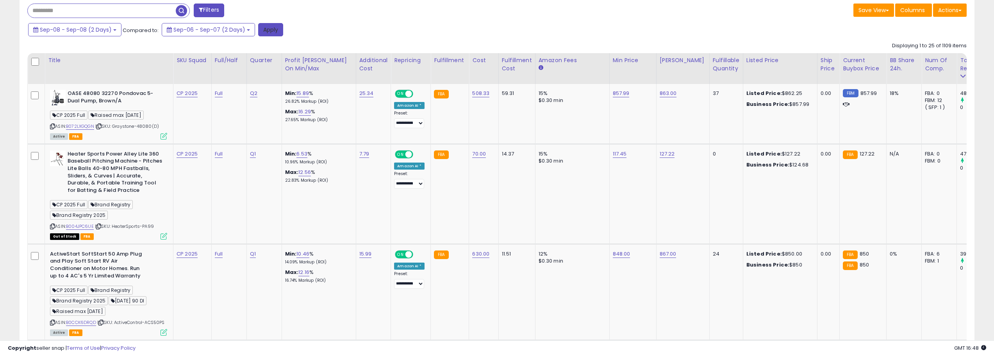
click at [264, 28] on button "Apply" at bounding box center [270, 29] width 25 height 13
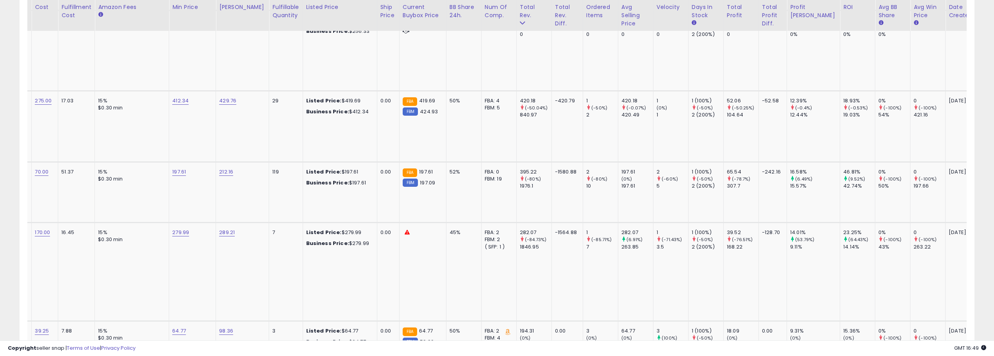
scroll to position [0, 0]
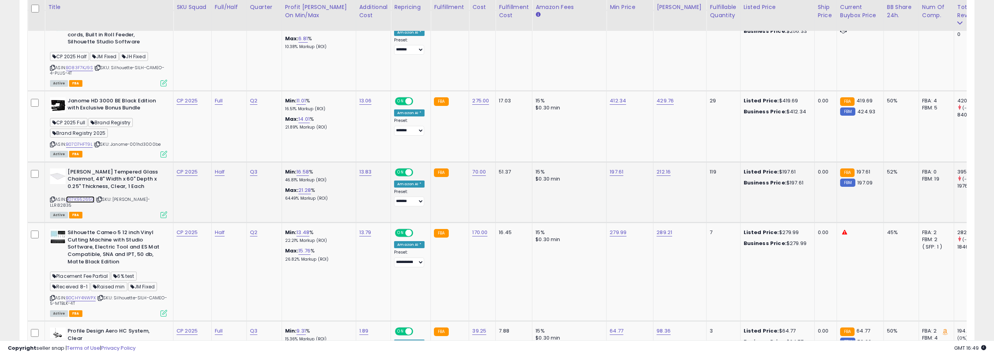
click at [81, 199] on link "B07K95265G" at bounding box center [80, 199] width 29 height 7
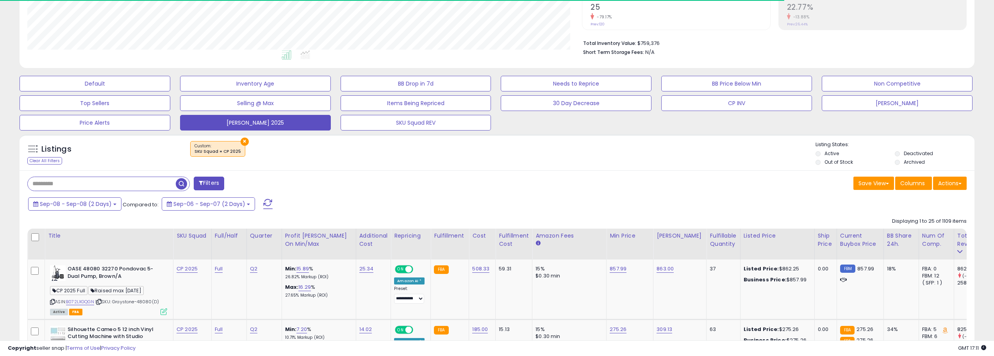
scroll to position [156, 0]
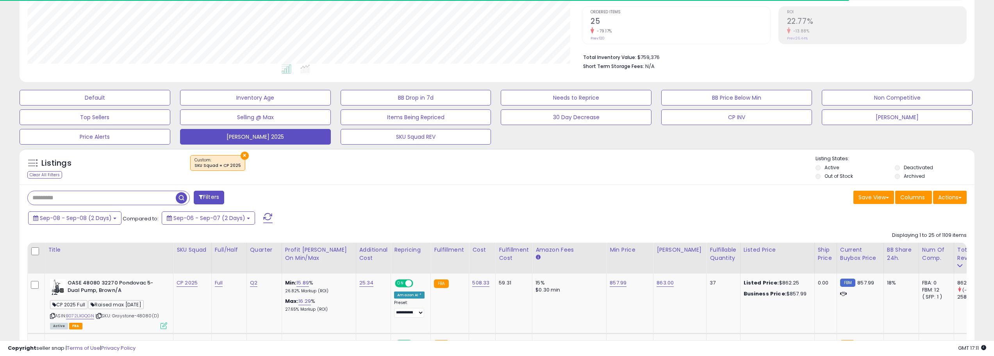
click at [267, 217] on span at bounding box center [267, 218] width 9 height 10
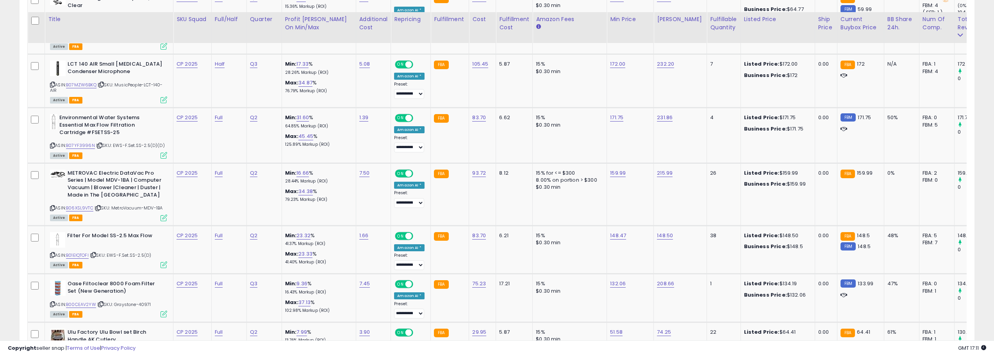
scroll to position [1085, 0]
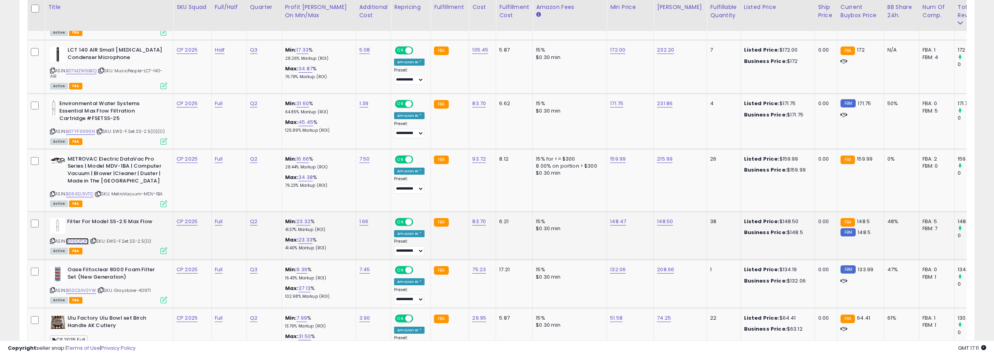
click at [82, 238] on link "B01EIQTOFI" at bounding box center [77, 241] width 23 height 7
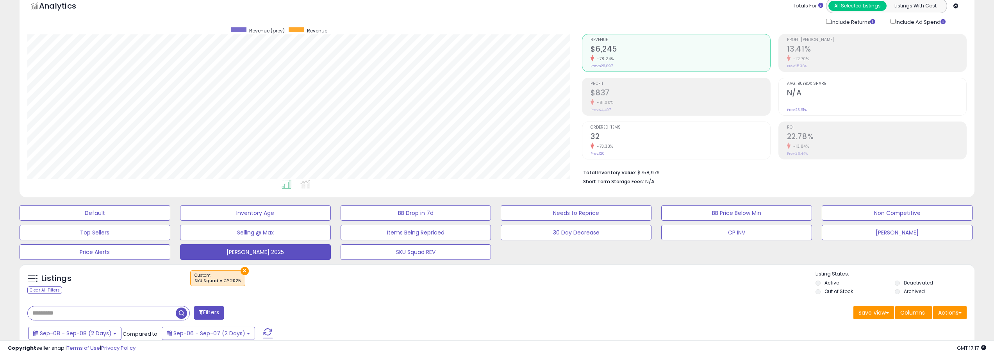
scroll to position [156, 0]
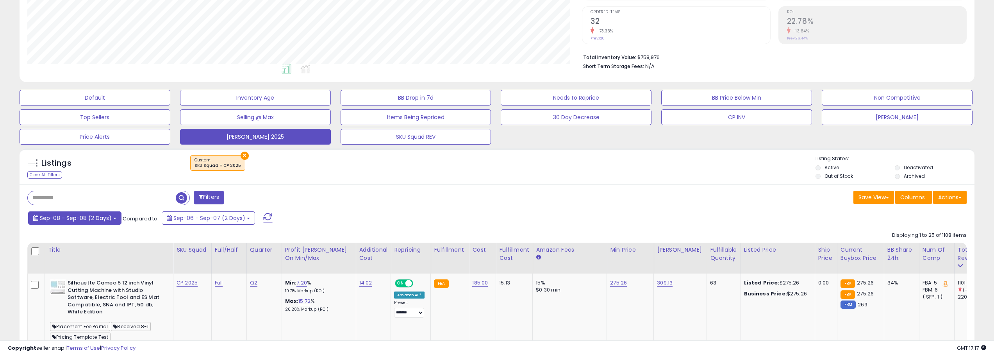
click at [110, 214] on span "Sep-08 - Sep-08 (2 Days)" at bounding box center [76, 218] width 72 height 8
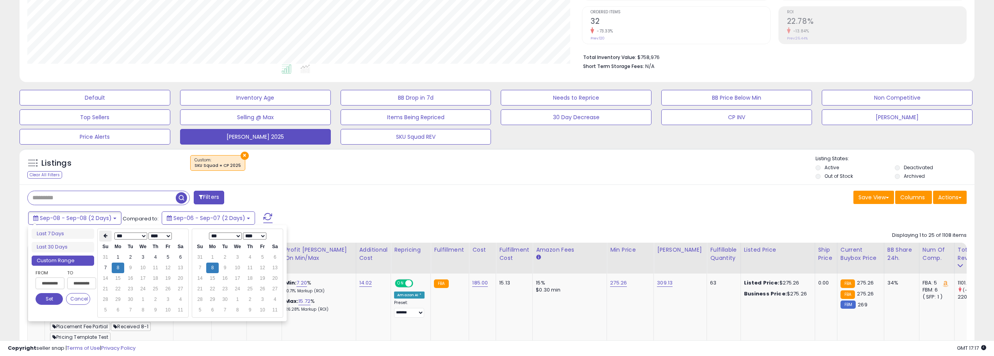
click at [106, 238] on icon at bounding box center [105, 235] width 4 height 5
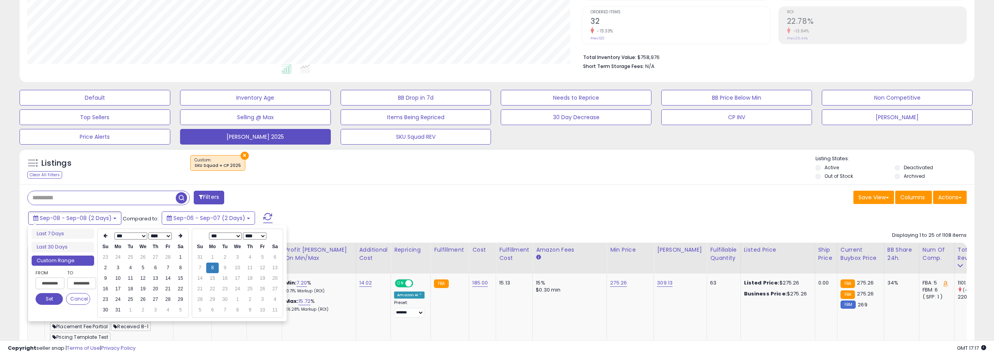
click at [106, 238] on icon at bounding box center [105, 235] width 4 height 5
click at [143, 254] on td "1" at bounding box center [143, 257] width 12 height 11
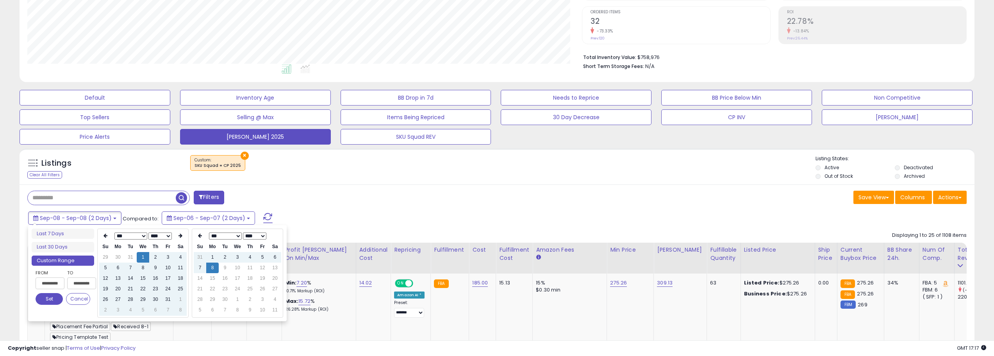
type input "**********"
click at [52, 299] on button "Set" at bounding box center [49, 299] width 27 height 12
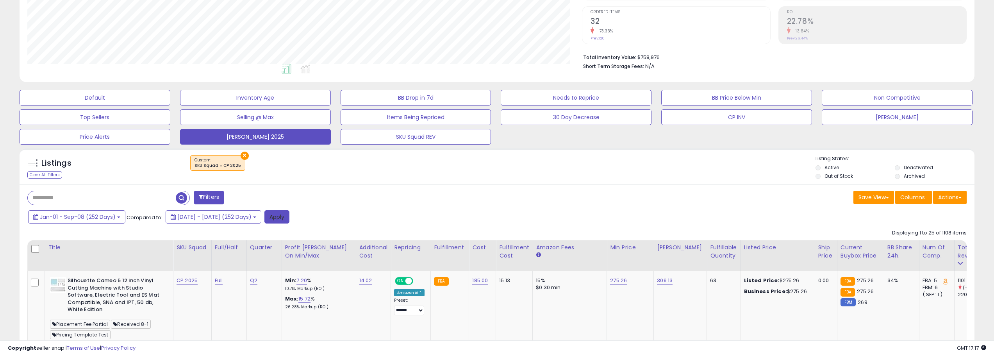
click at [289, 215] on button "Apply" at bounding box center [276, 216] width 25 height 13
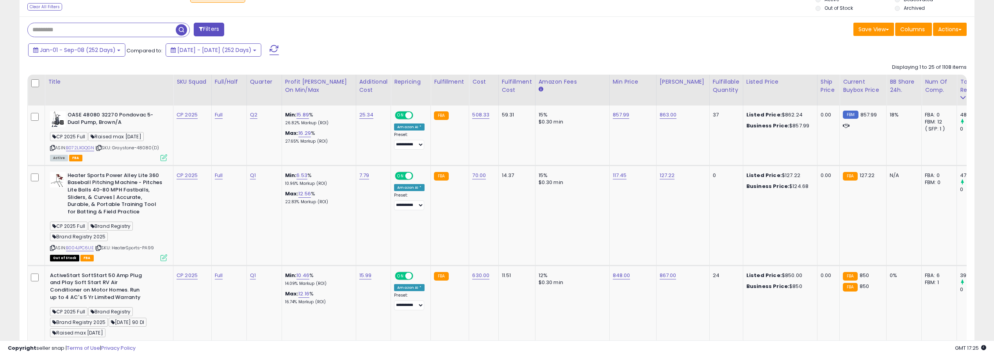
scroll to position [304, 0]
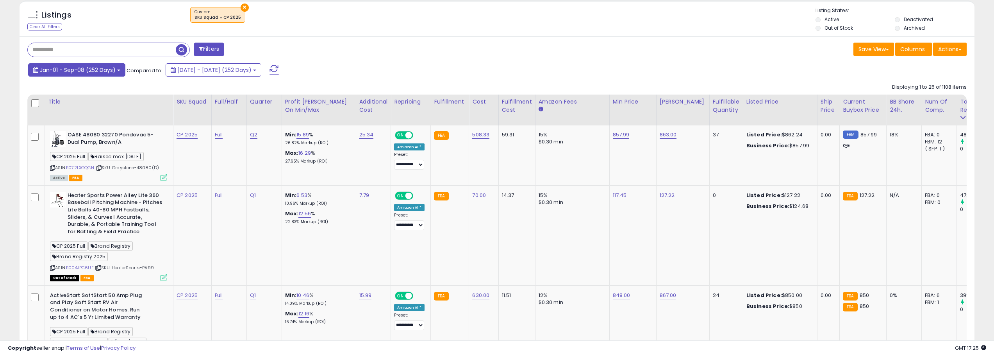
click at [117, 70] on b at bounding box center [118, 70] width 3 height 2
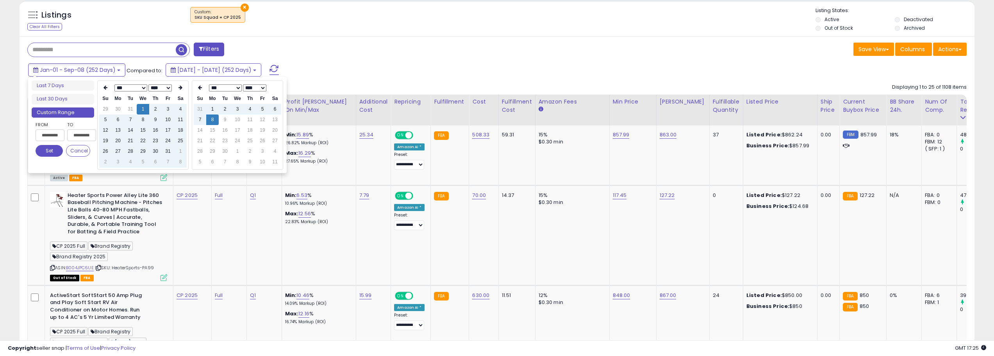
click at [384, 67] on div "Jan-01 - Sep-08 (252 Days) Compared to: [DATE] - [DATE] (252 Days)" at bounding box center [378, 71] width 704 height 18
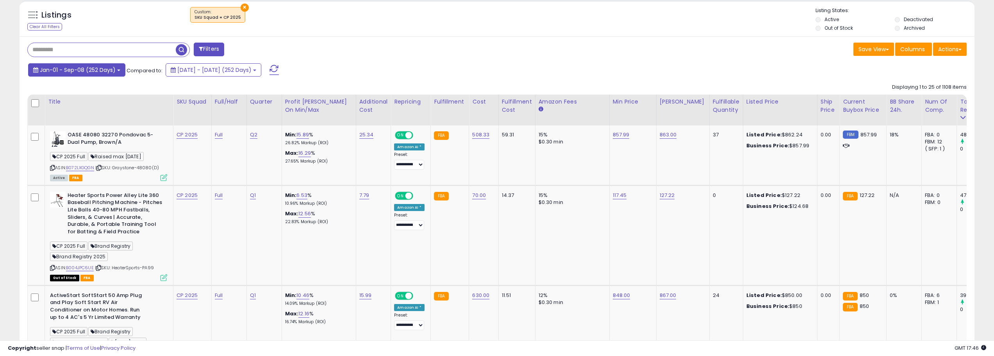
click at [118, 69] on button "Jan-01 - Sep-08 (252 Days)" at bounding box center [76, 69] width 97 height 13
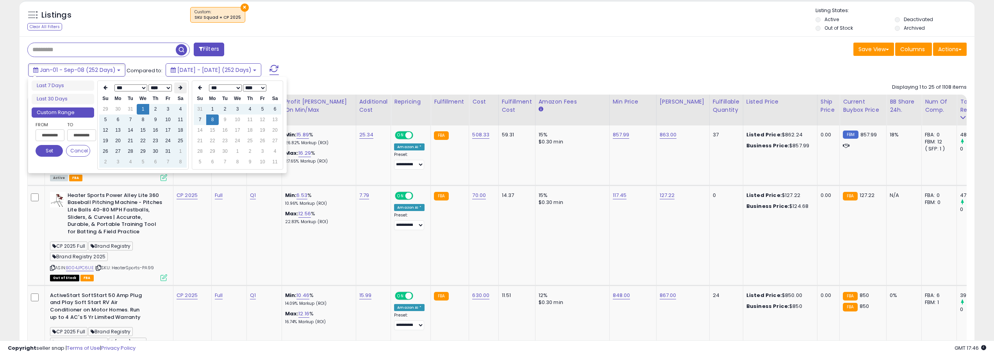
click at [181, 86] on icon at bounding box center [180, 87] width 4 height 5
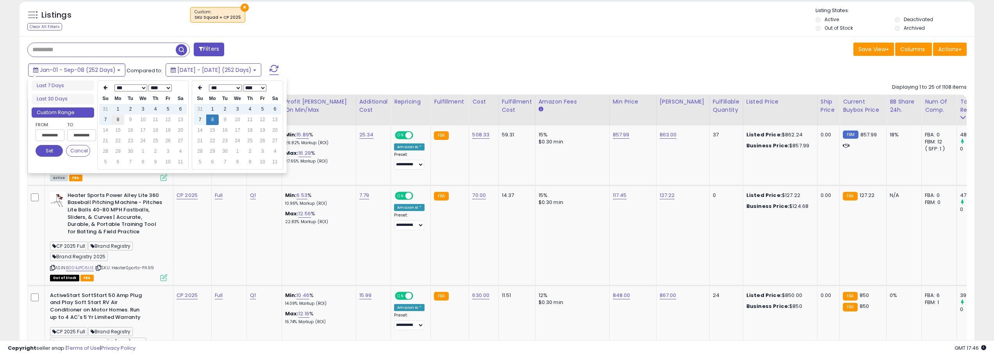
type input "**********"
click at [117, 120] on td "8" at bounding box center [118, 119] width 12 height 11
click at [45, 154] on button "Set" at bounding box center [49, 151] width 27 height 12
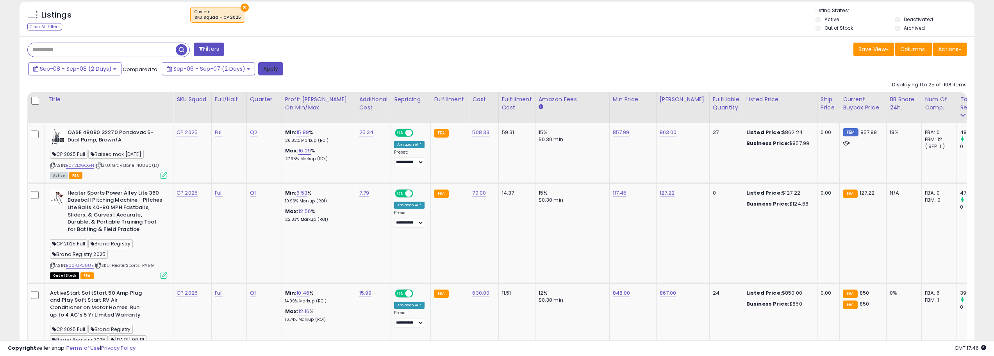
click at [263, 63] on button "Apply" at bounding box center [270, 68] width 25 height 13
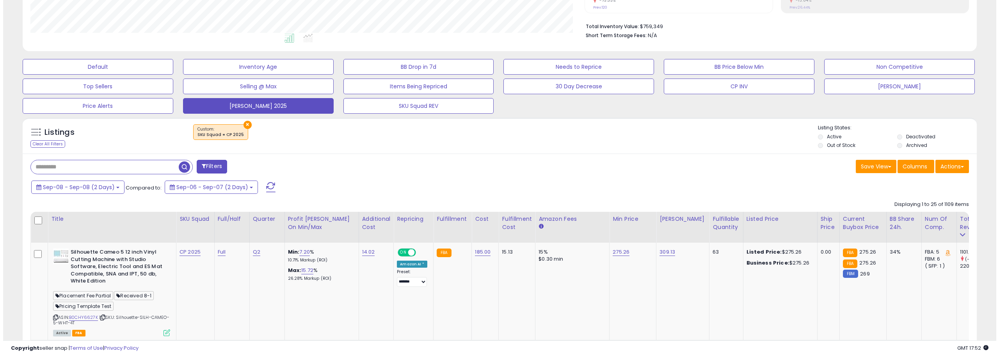
scroll to position [148, 0]
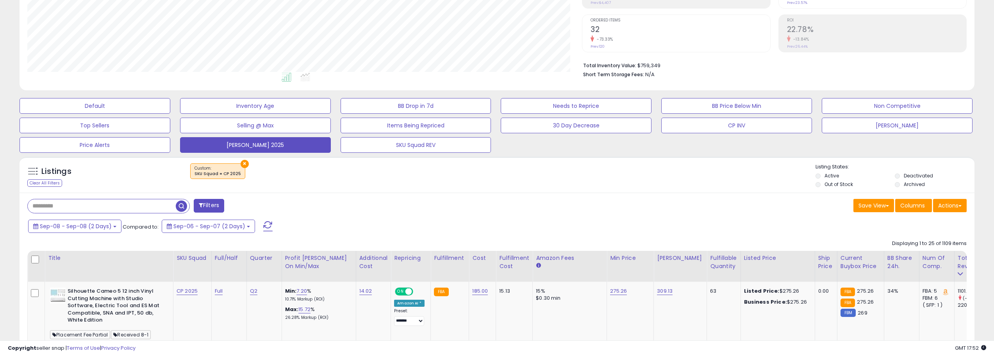
click at [263, 230] on span at bounding box center [267, 226] width 9 height 10
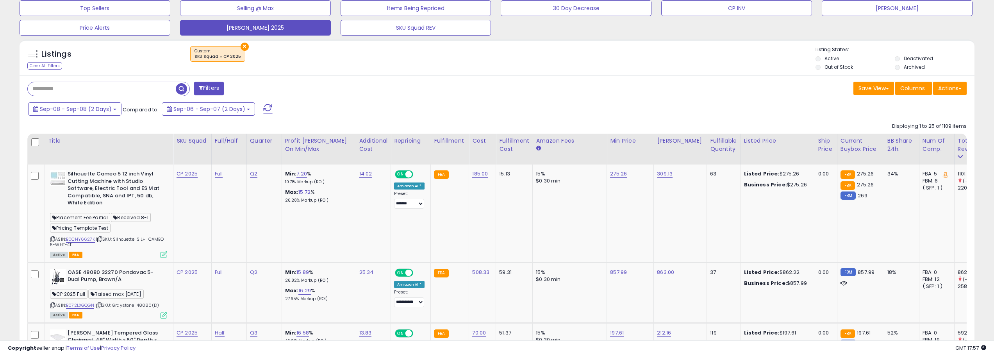
scroll to position [304, 0]
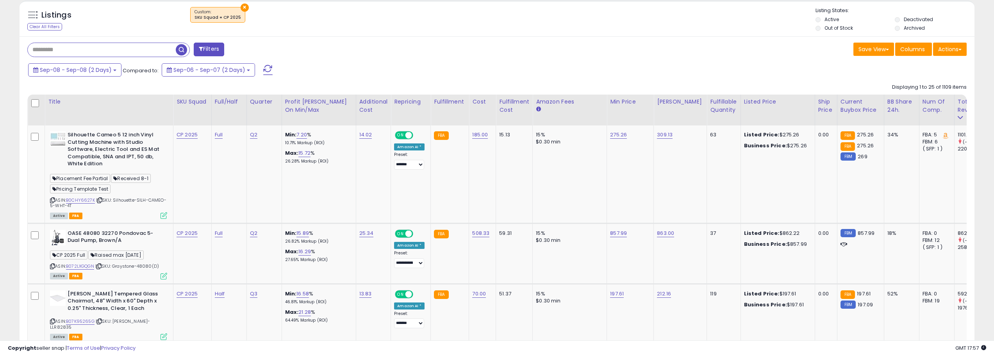
drag, startPoint x: 554, startPoint y: 342, endPoint x: 559, endPoint y: 340, distance: 6.2
click at [559, 340] on div "Copyright seller snap | Terms of Use | Privacy Policy GMT 17:57 Authorization r…" at bounding box center [497, 348] width 994 height 16
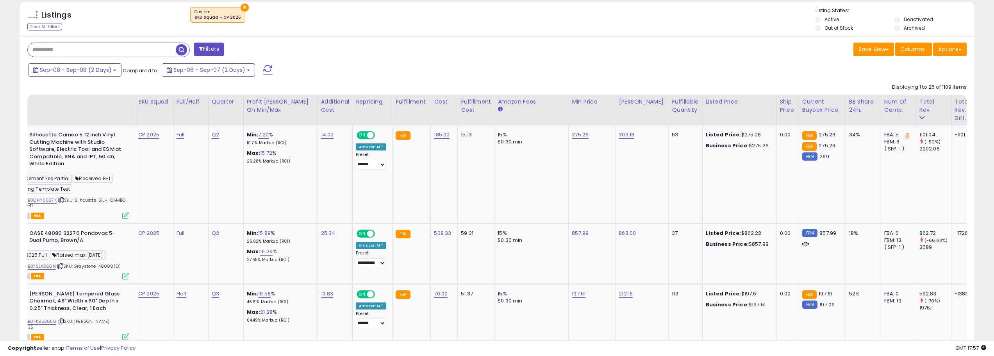
scroll to position [0, 0]
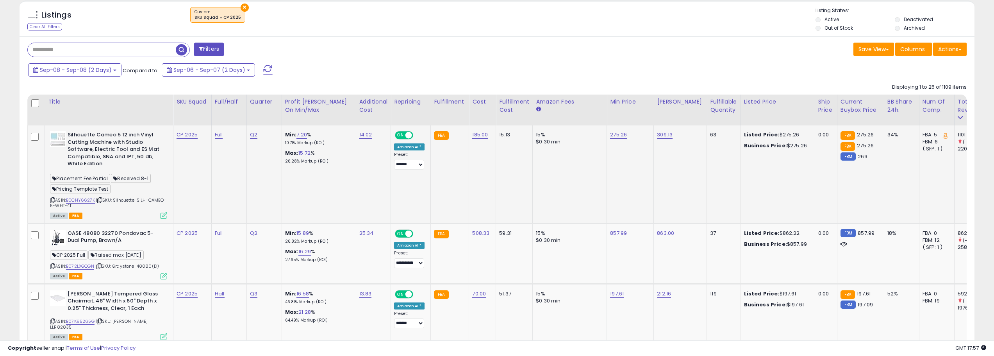
drag, startPoint x: 114, startPoint y: 202, endPoint x: 137, endPoint y: 204, distance: 22.7
click at [137, 204] on div "ASIN: B0CHY6627K | SKU: Silhouette-SILH-CAMEO-5-WHT-4T Active FBA" at bounding box center [108, 174] width 117 height 87
copy span "Silhouette-SILH-CAMEO-5-WHT-4T"
click at [91, 50] on input "text" at bounding box center [102, 50] width 148 height 14
paste input "**********"
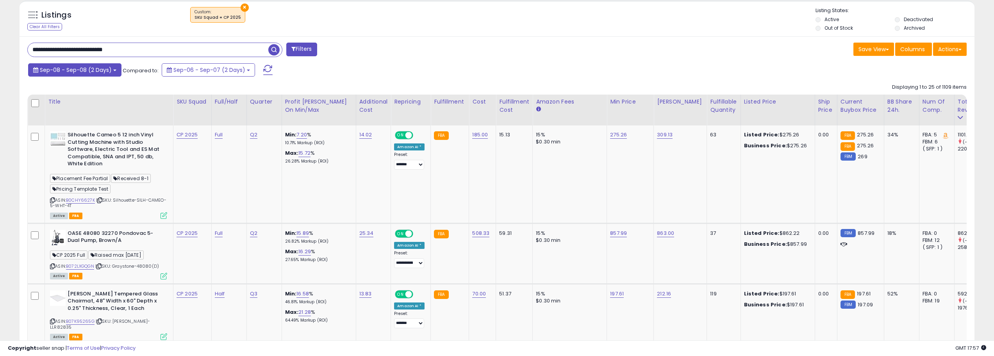
type input "**********"
click at [111, 68] on button "Sep-08 - Sep-08 (2 Days)" at bounding box center [74, 69] width 93 height 13
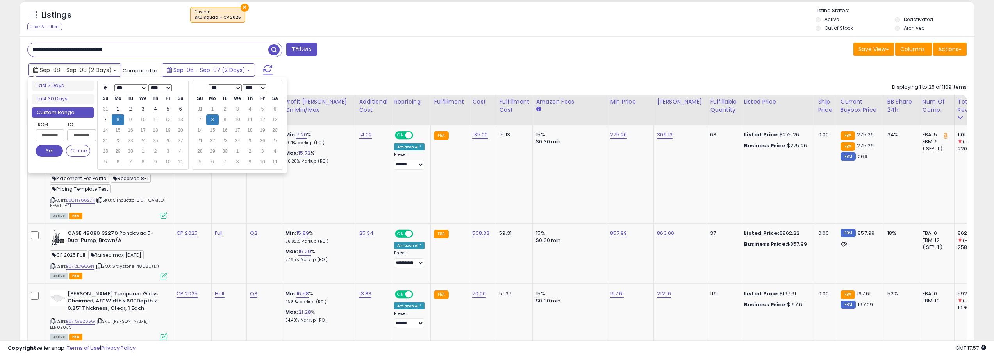
type input "**********"
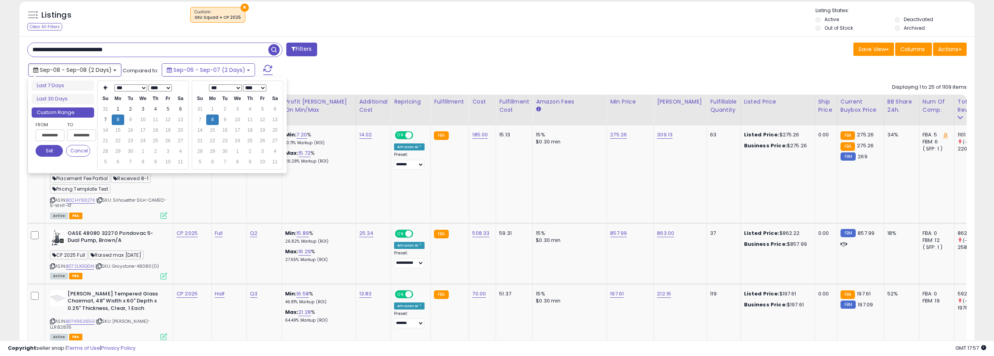
type input "**********"
click at [102, 87] on th at bounding box center [105, 87] width 12 height 11
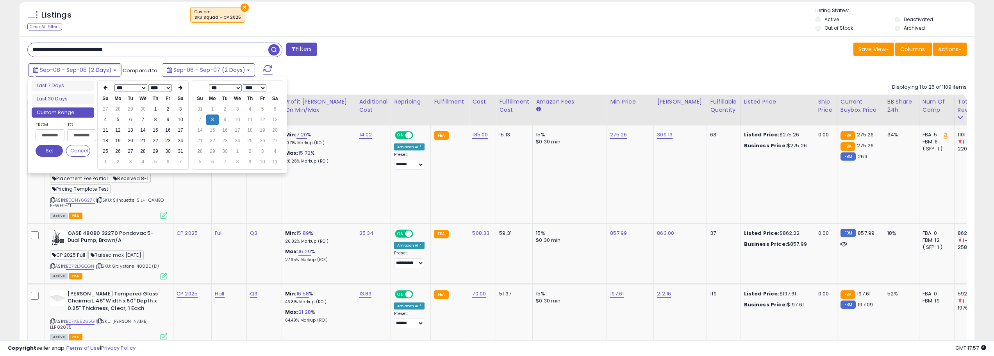
click at [102, 87] on th at bounding box center [105, 87] width 12 height 11
click at [144, 108] on td "1" at bounding box center [143, 109] width 12 height 11
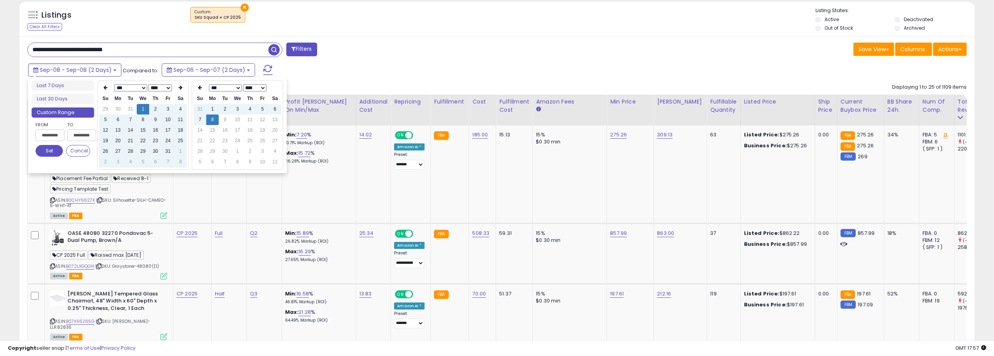
type input "**********"
click at [47, 150] on button "Set" at bounding box center [49, 151] width 27 height 12
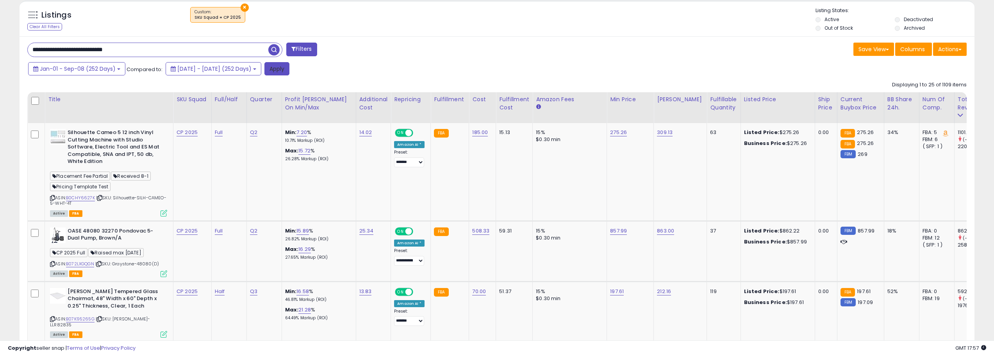
click at [289, 69] on button "Apply" at bounding box center [276, 68] width 25 height 13
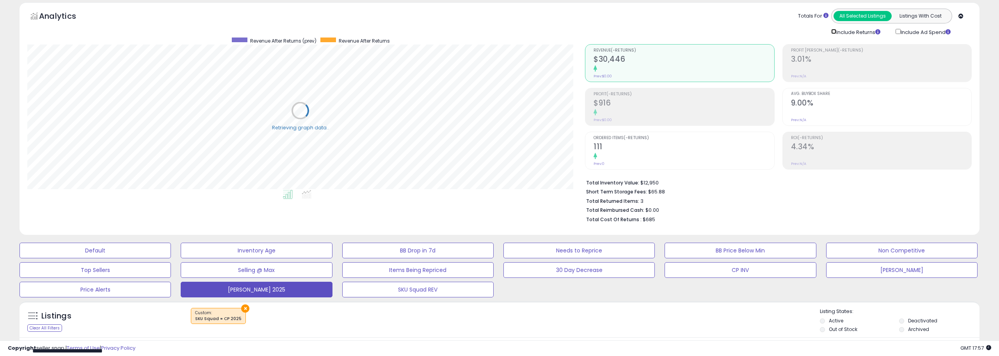
scroll to position [390261, 389863]
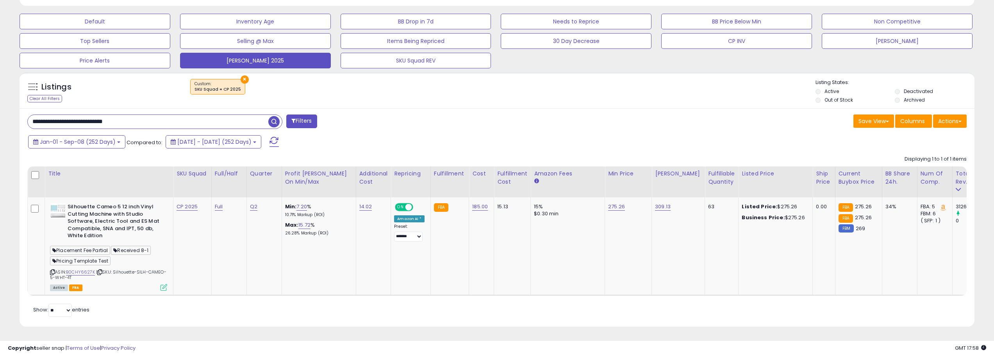
click at [227, 119] on input "**********" at bounding box center [148, 122] width 240 height 14
click at [272, 116] on span "button" at bounding box center [273, 121] width 11 height 11
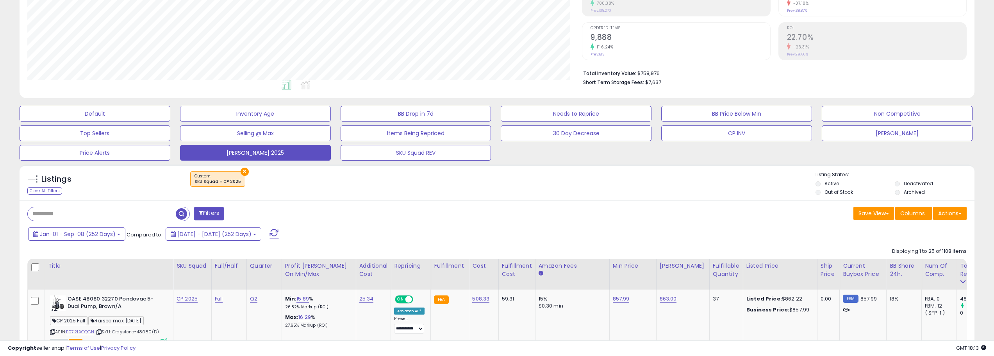
scroll to position [179, 0]
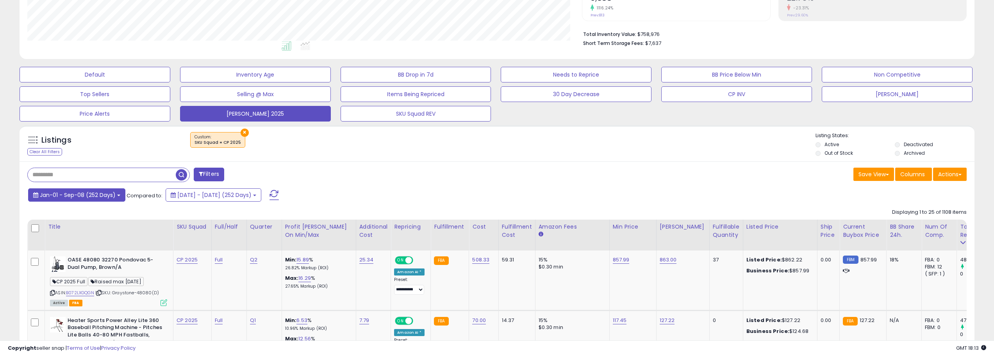
click at [112, 196] on span "Jan-01 - Sep-08 (252 Days)" at bounding box center [78, 195] width 76 height 8
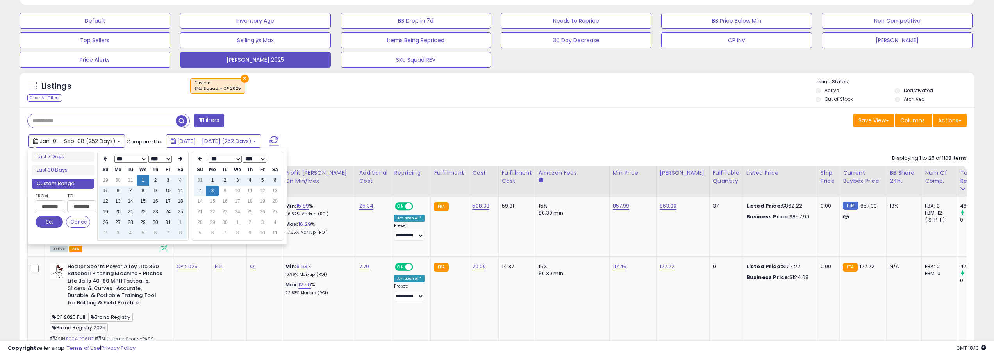
scroll to position [234, 0]
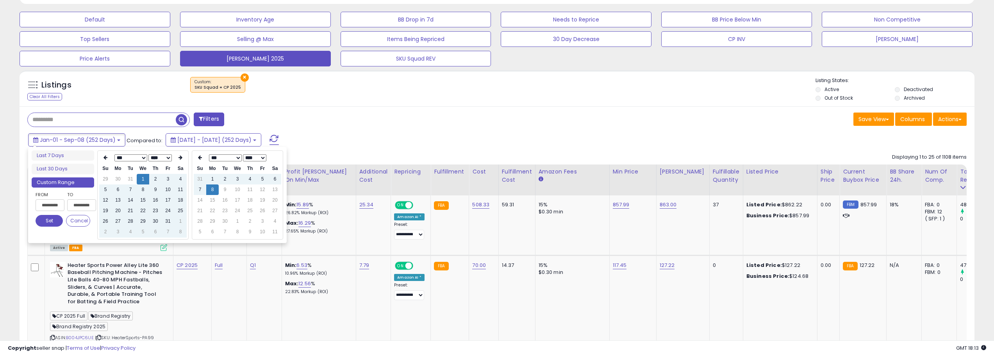
click at [405, 122] on div "Filters" at bounding box center [259, 120] width 476 height 16
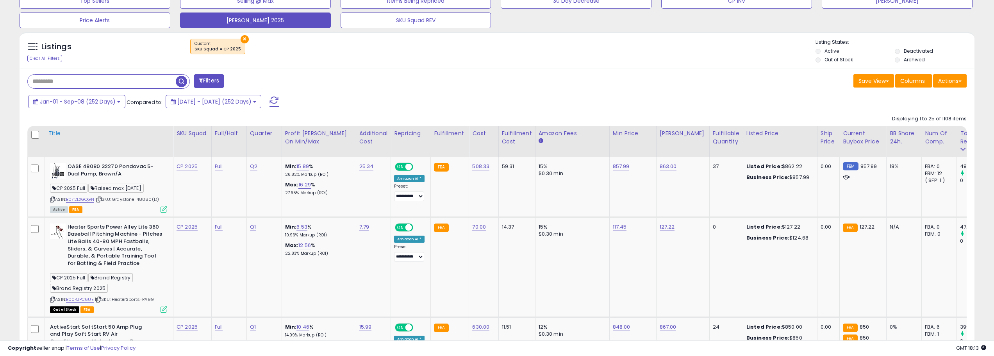
scroll to position [273, 0]
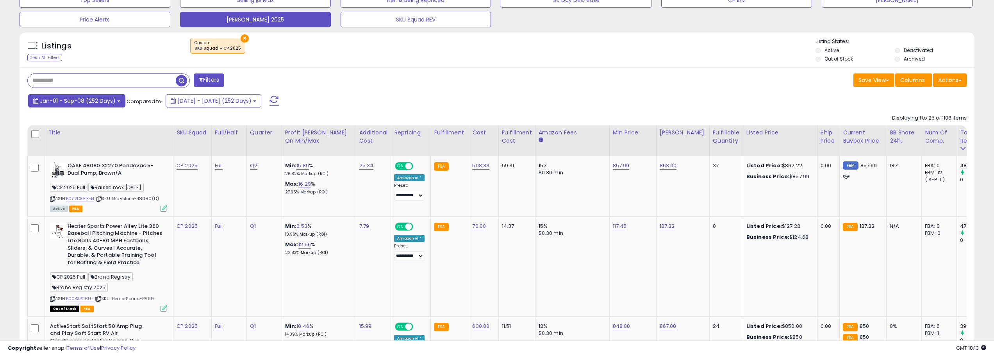
click at [103, 106] on button "Jan-01 - Sep-08 (252 Days)" at bounding box center [76, 100] width 97 height 13
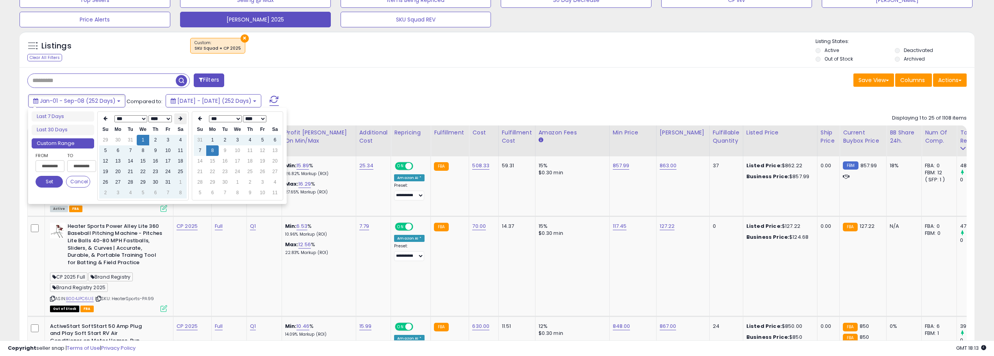
click at [178, 122] on th at bounding box center [180, 118] width 12 height 11
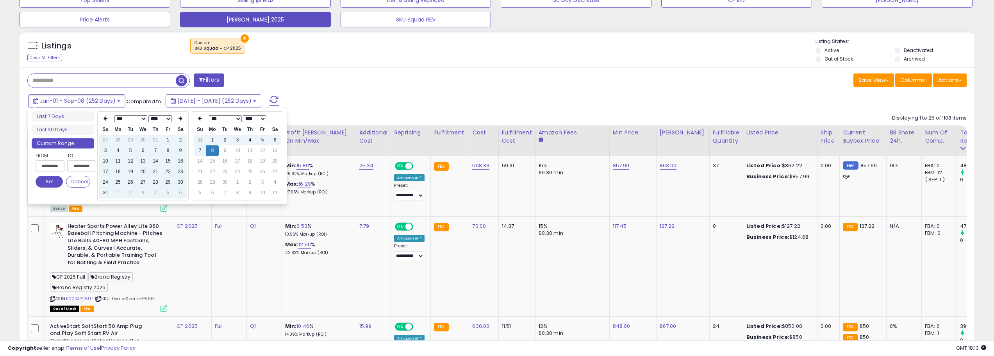
click at [178, 122] on th at bounding box center [180, 118] width 12 height 11
type input "**********"
click at [120, 151] on td "8" at bounding box center [118, 150] width 12 height 11
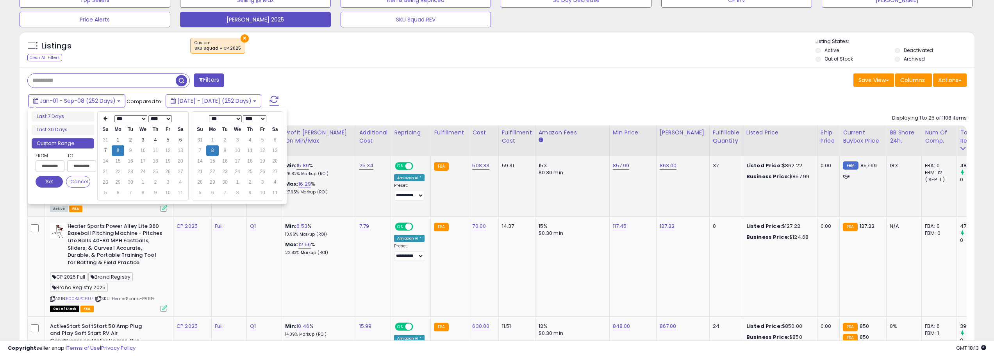
click at [50, 178] on button "Set" at bounding box center [49, 182] width 27 height 12
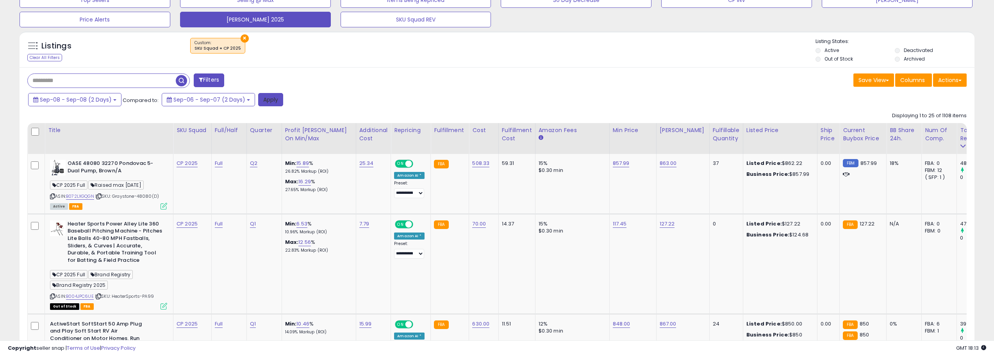
click at [267, 101] on button "Apply" at bounding box center [270, 99] width 25 height 13
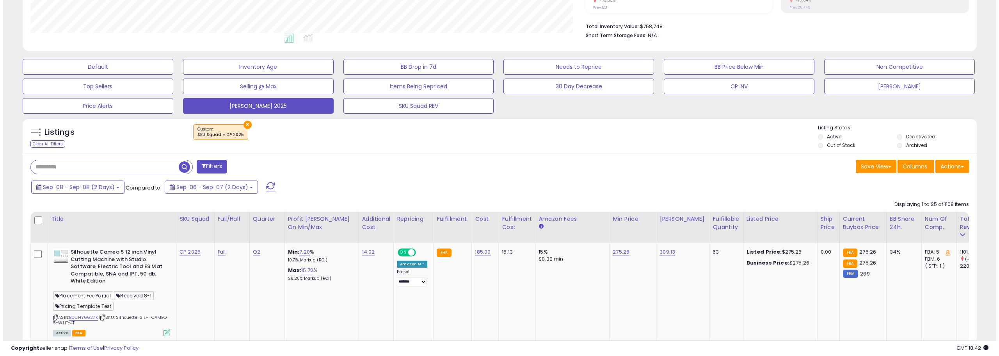
scroll to position [148, 0]
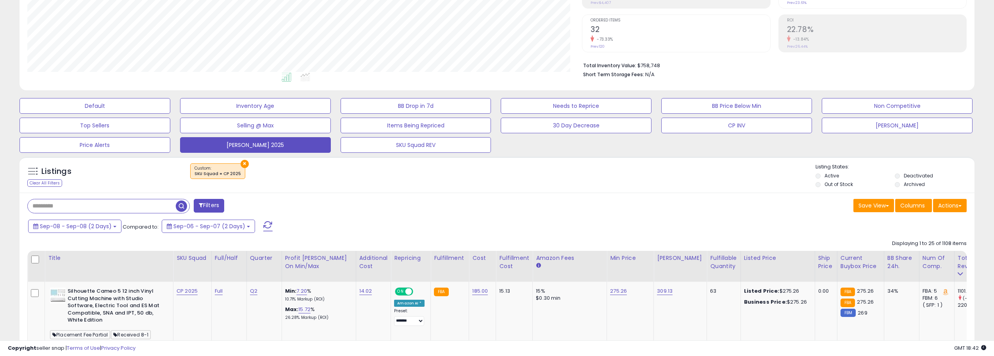
click at [265, 223] on span at bounding box center [267, 226] width 9 height 10
click at [265, 220] on button at bounding box center [268, 226] width 20 height 16
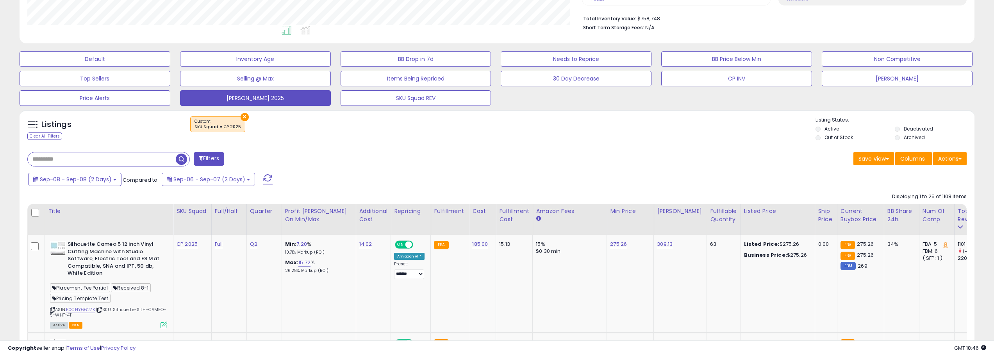
scroll to position [195, 0]
click at [113, 179] on b at bounding box center [114, 179] width 3 height 2
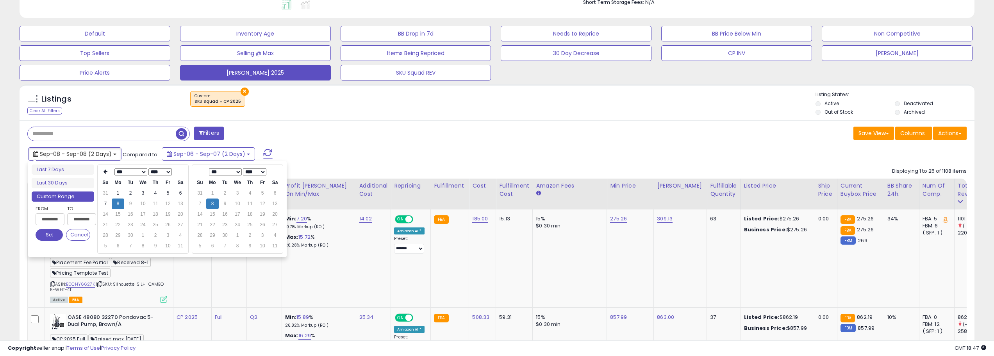
scroll to position [234, 0]
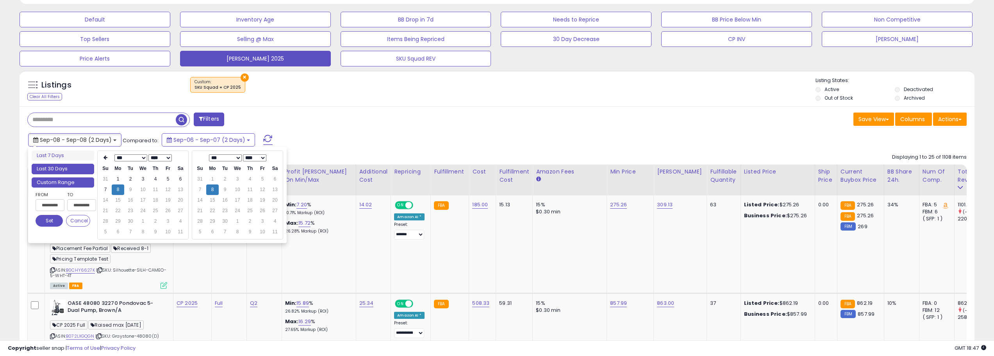
type input "**********"
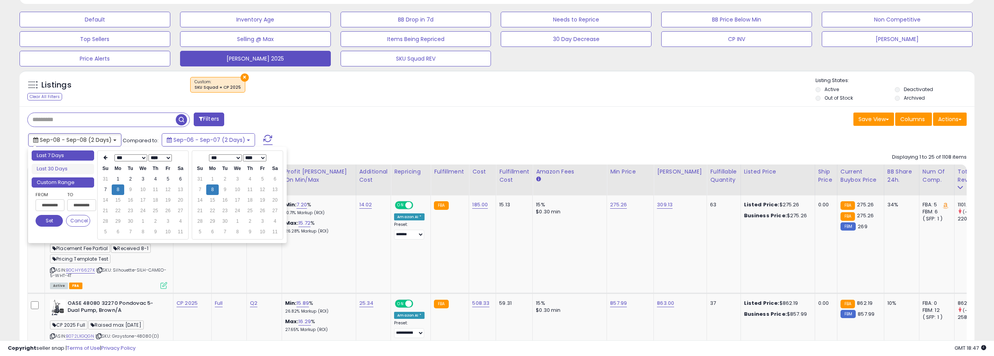
type input "**********"
click at [70, 159] on li "Last 7 Days" at bounding box center [63, 155] width 62 height 11
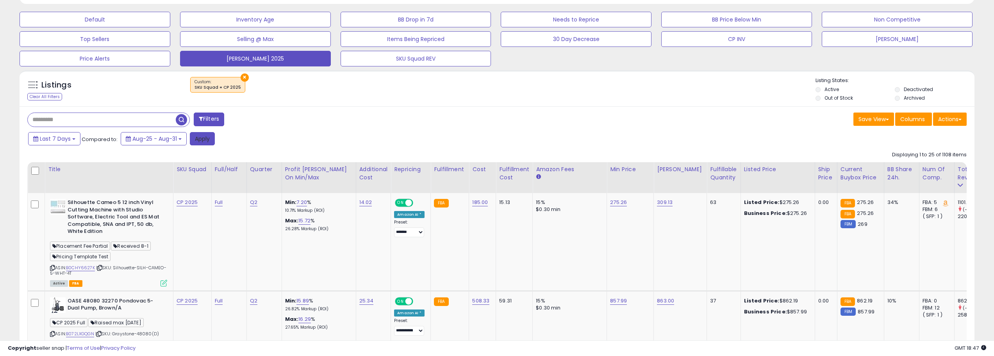
click at [201, 141] on button "Apply" at bounding box center [202, 138] width 25 height 13
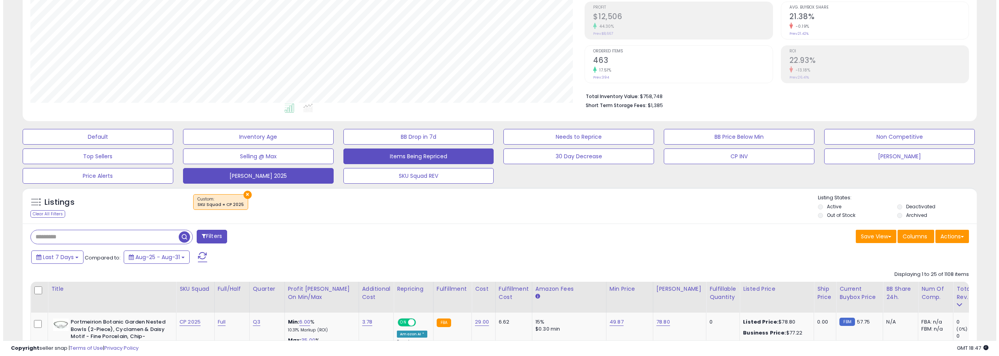
scroll to position [156, 0]
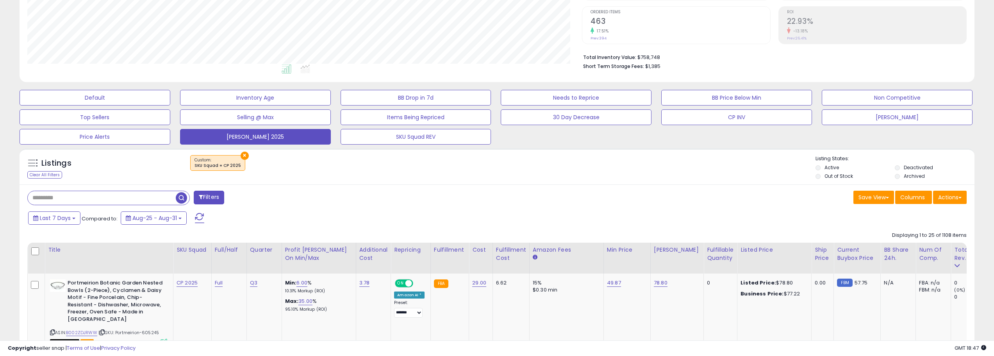
click at [204, 191] on button "Filters" at bounding box center [209, 198] width 30 height 14
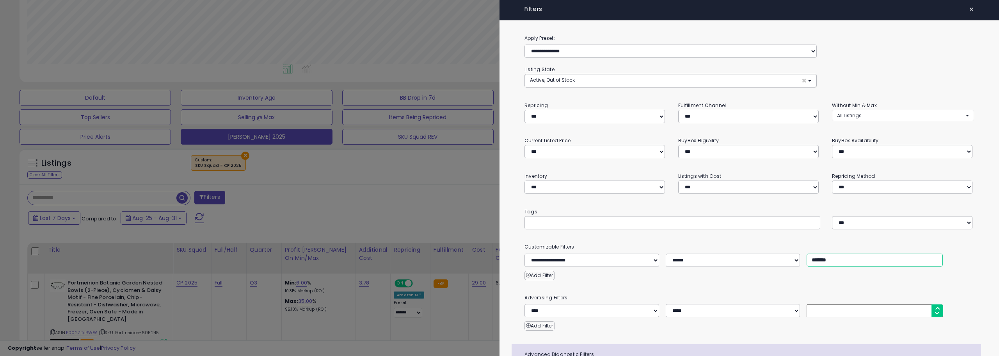
drag, startPoint x: 816, startPoint y: 258, endPoint x: 777, endPoint y: 247, distance: 41.0
click at [779, 249] on div "**********" at bounding box center [749, 254] width 461 height 24
type input "*******"
click at [411, 199] on div at bounding box center [499, 178] width 999 height 356
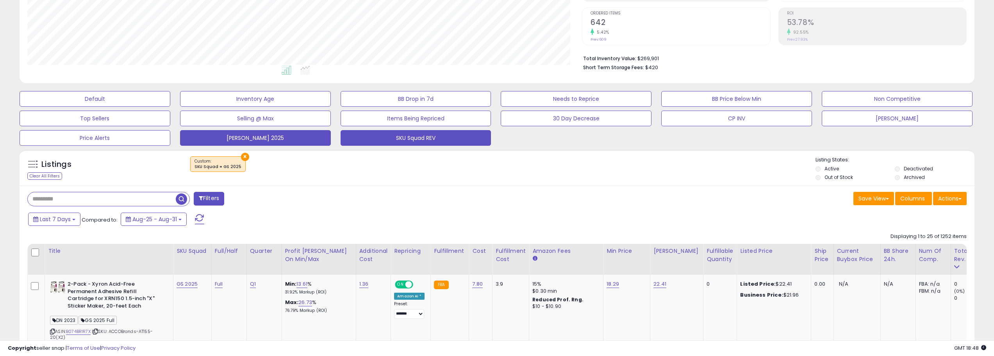
scroll to position [195, 0]
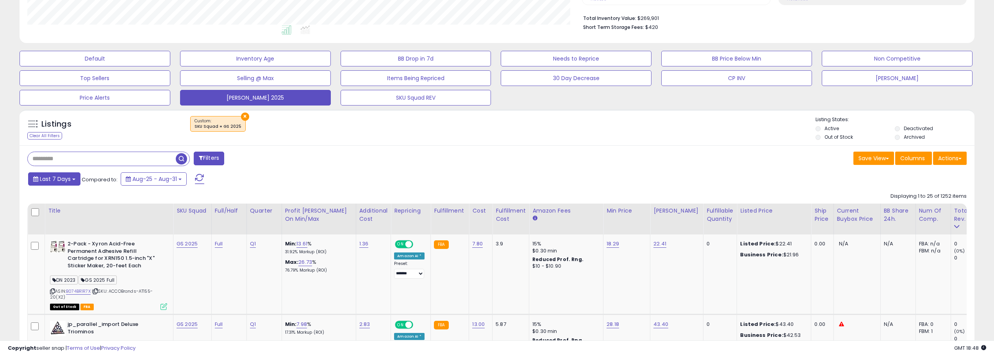
click at [72, 176] on button "Last 7 Days" at bounding box center [54, 178] width 52 height 13
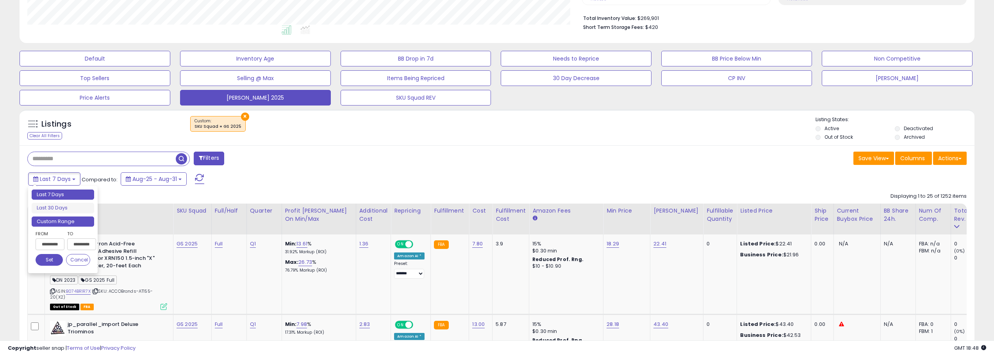
click at [59, 222] on li "Custom Range" at bounding box center [63, 221] width 62 height 11
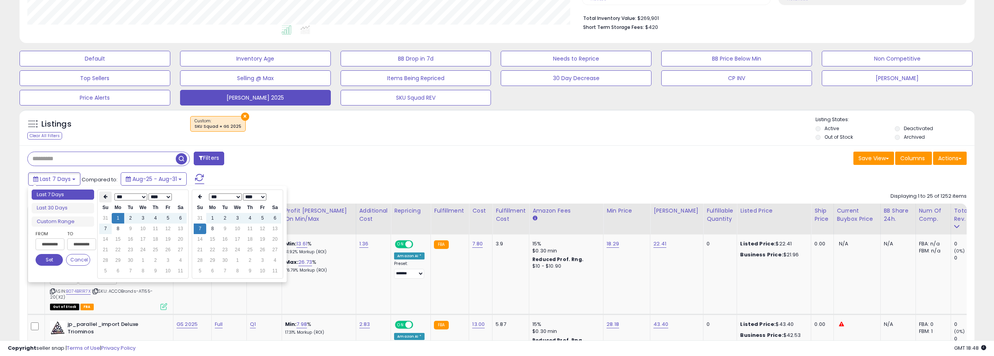
click at [107, 199] on icon at bounding box center [105, 196] width 4 height 5
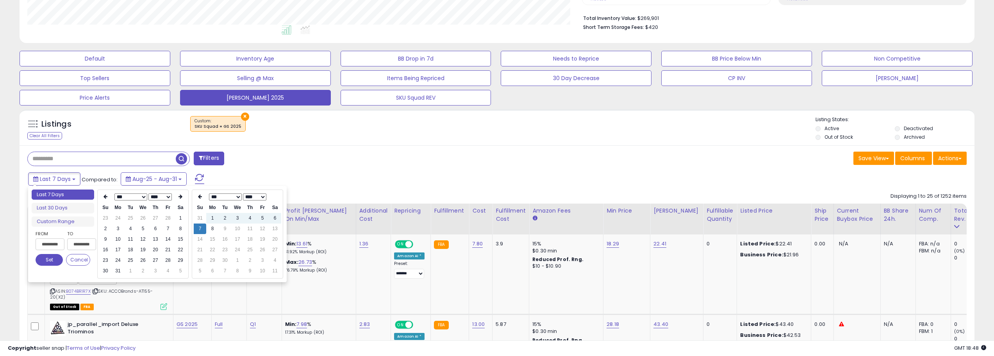
click at [107, 199] on icon at bounding box center [105, 196] width 4 height 5
click at [139, 220] on td "1" at bounding box center [143, 218] width 12 height 11
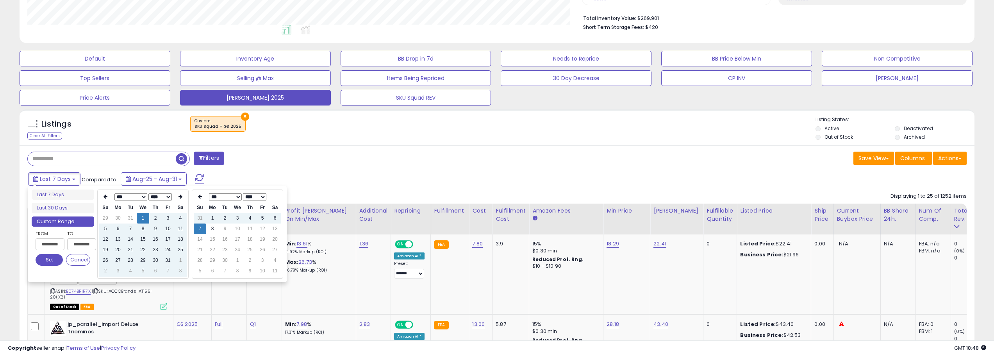
type input "**********"
click at [208, 228] on td "8" at bounding box center [212, 228] width 12 height 11
type input "**********"
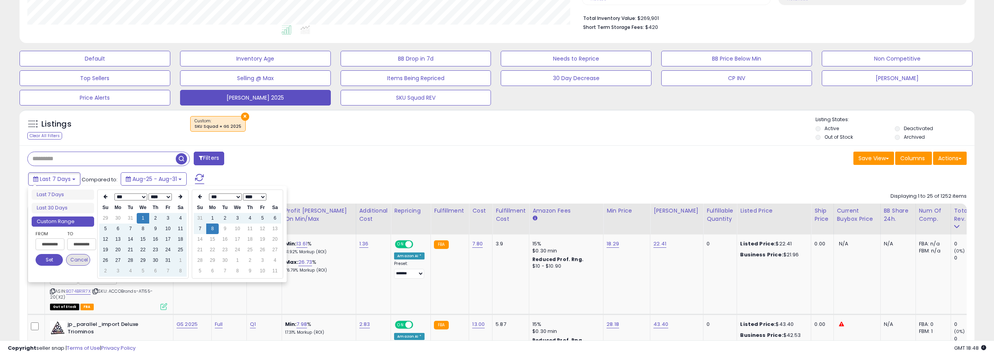
type input "**********"
click at [39, 252] on div "**********" at bounding box center [49, 242] width 27 height 24
click at [44, 255] on button "Set" at bounding box center [49, 260] width 27 height 12
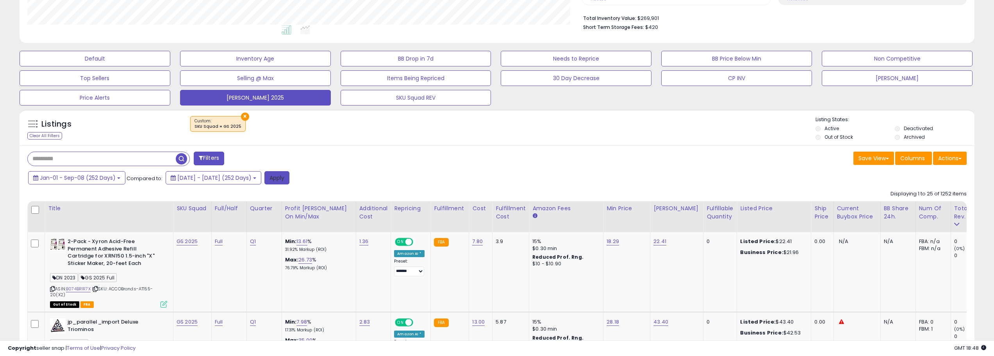
click at [289, 178] on button "Apply" at bounding box center [276, 177] width 25 height 13
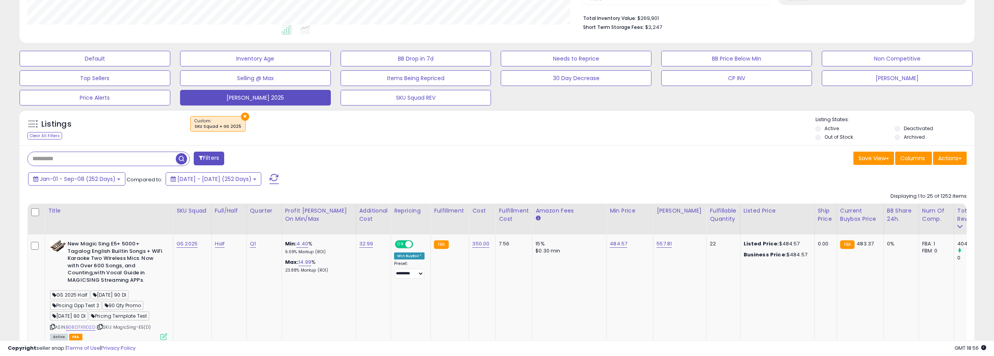
click at [213, 161] on button "Filters" at bounding box center [209, 158] width 30 height 14
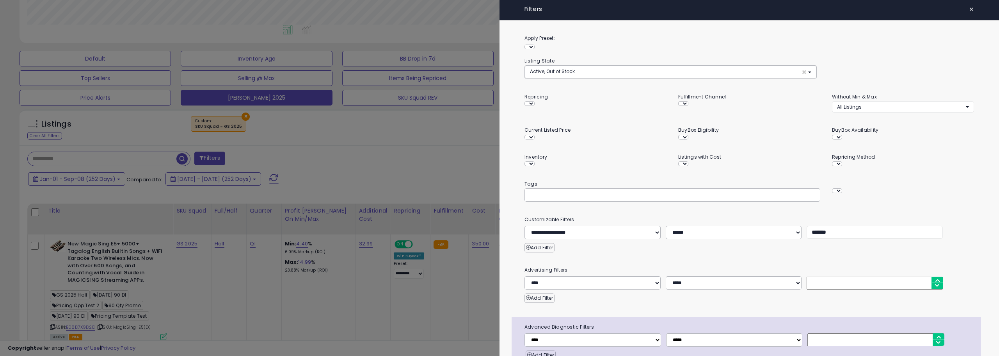
scroll to position [160, 558]
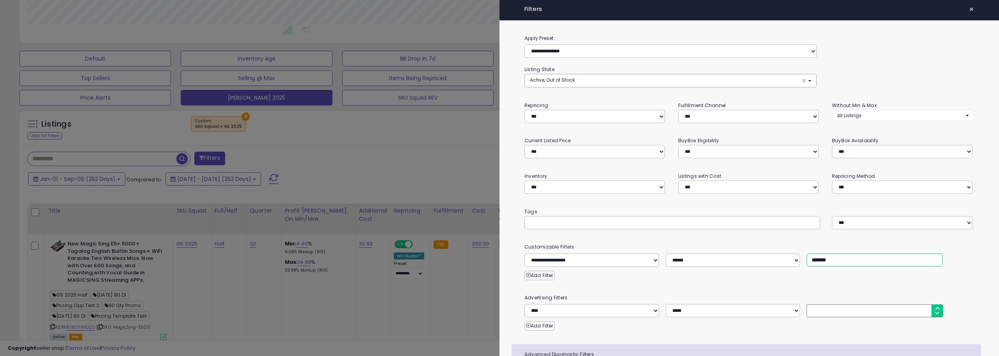
drag, startPoint x: 817, startPoint y: 259, endPoint x: 794, endPoint y: 257, distance: 23.1
click at [794, 257] on div "**********" at bounding box center [749, 259] width 461 height 13
type input "*******"
click at [403, 175] on div at bounding box center [499, 178] width 999 height 356
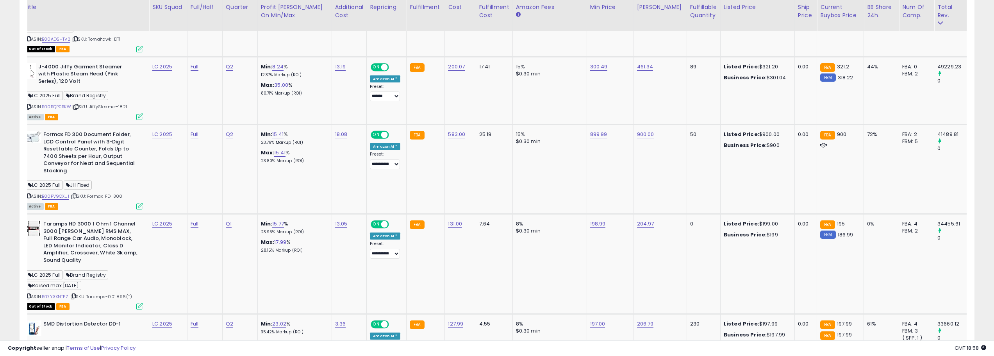
scroll to position [0, 0]
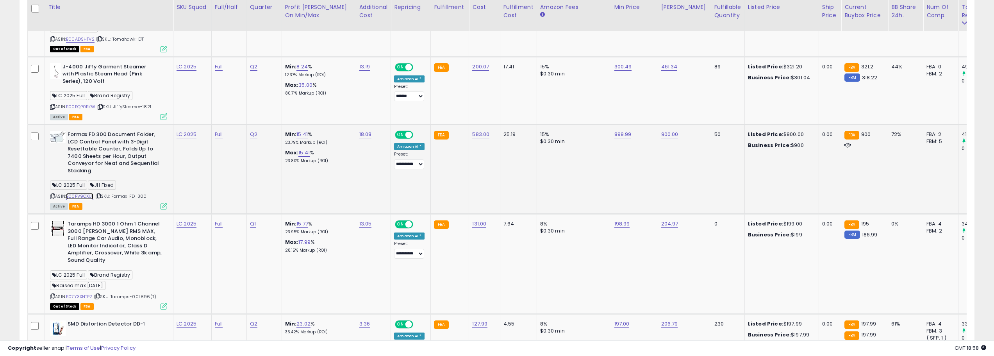
click at [83, 196] on link "B00PV9OXUI" at bounding box center [79, 196] width 27 height 7
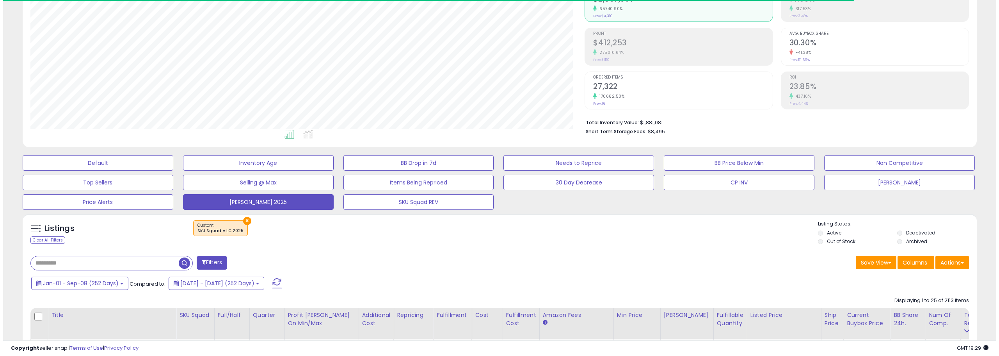
scroll to position [105, 0]
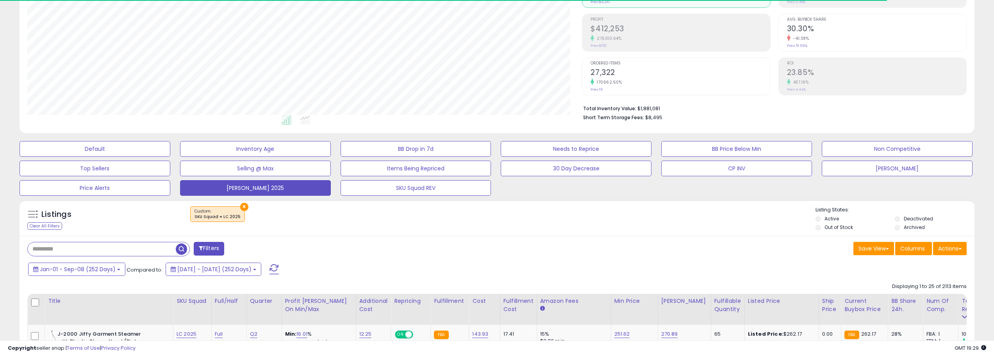
click at [216, 248] on button "Filters" at bounding box center [209, 249] width 30 height 14
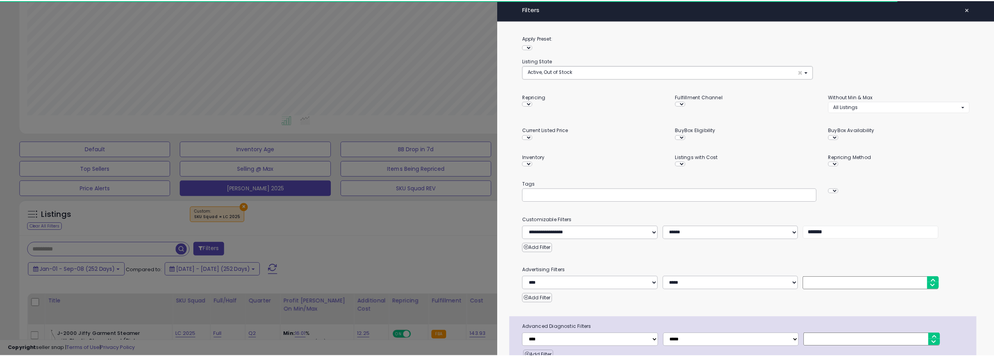
scroll to position [160, 558]
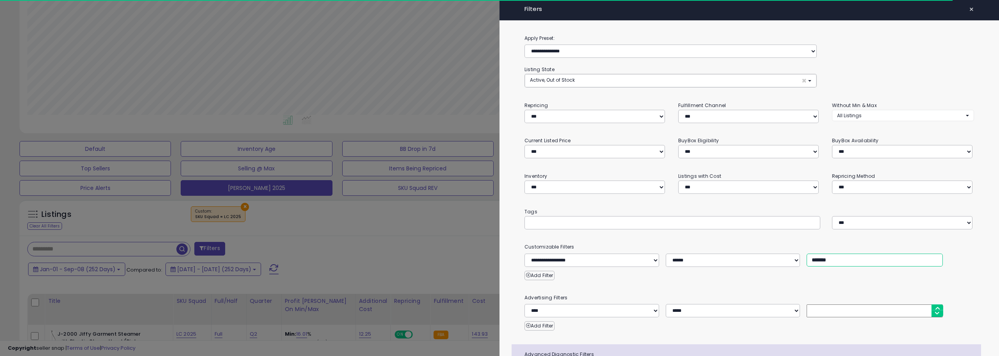
drag, startPoint x: 814, startPoint y: 258, endPoint x: 797, endPoint y: 257, distance: 17.7
click at [797, 257] on div "**********" at bounding box center [749, 259] width 461 height 13
type input "*******"
click at [437, 237] on div at bounding box center [499, 178] width 999 height 356
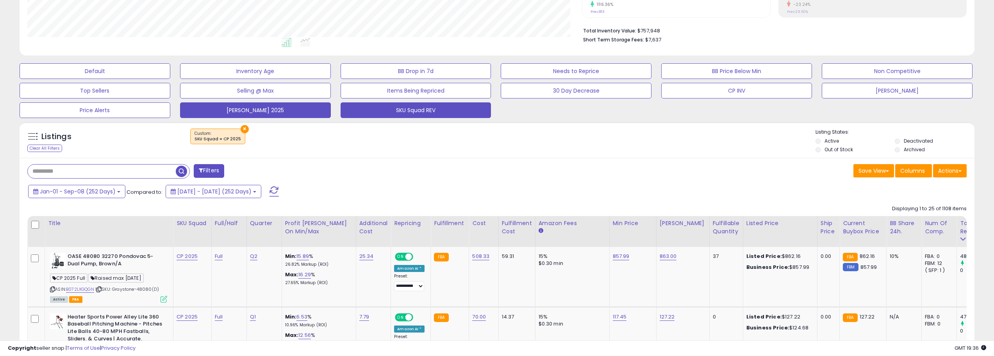
scroll to position [183, 0]
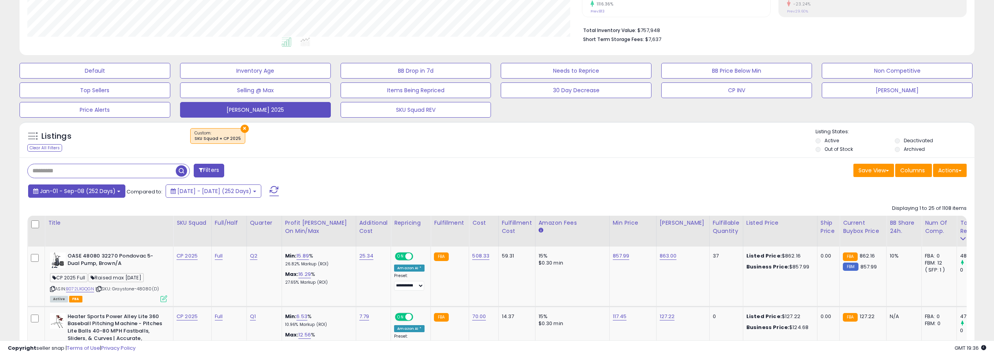
click at [115, 194] on span "Jan-01 - Sep-08 (252 Days)" at bounding box center [78, 191] width 76 height 8
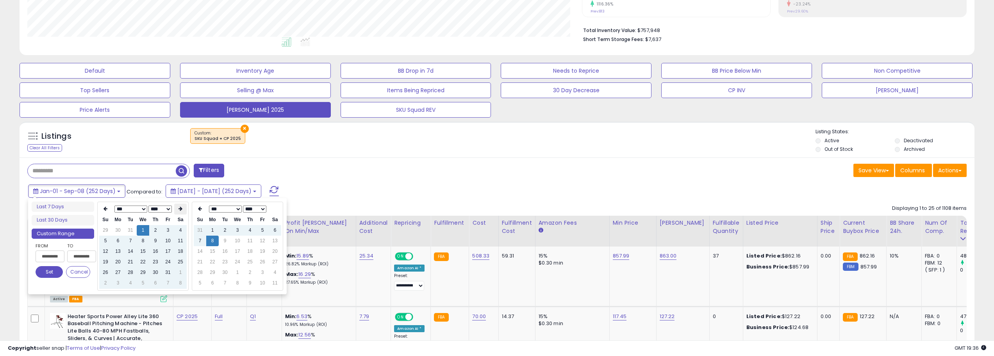
click at [177, 208] on th at bounding box center [180, 208] width 12 height 11
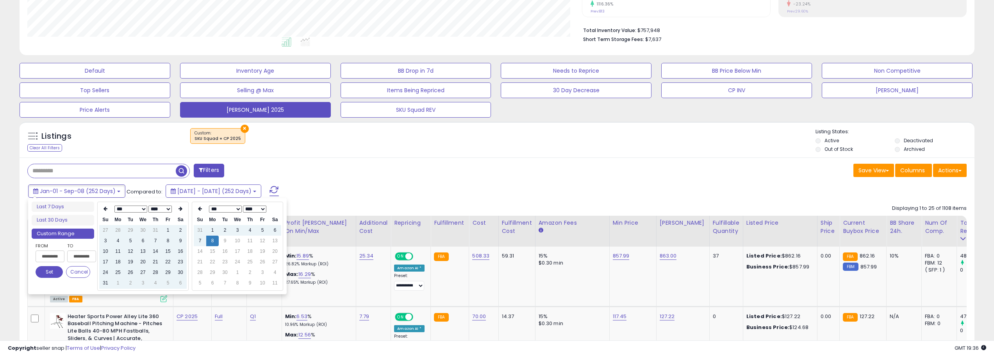
click at [177, 208] on th at bounding box center [180, 208] width 12 height 11
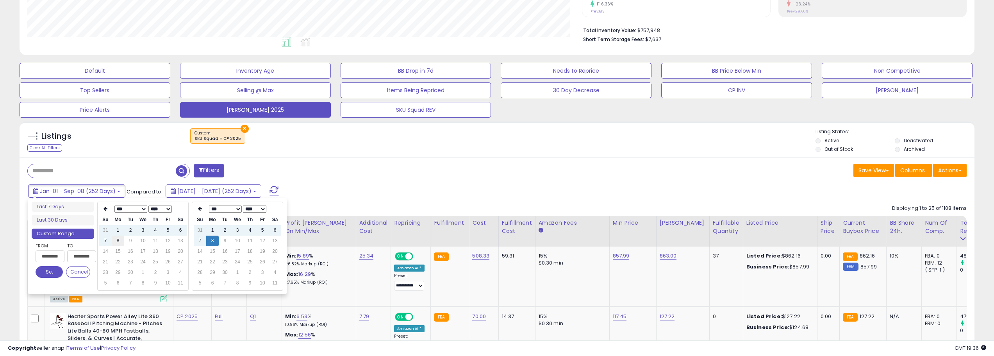
type input "**********"
click at [118, 241] on td "8" at bounding box center [118, 240] width 12 height 11
click at [41, 273] on button "Set" at bounding box center [49, 272] width 27 height 12
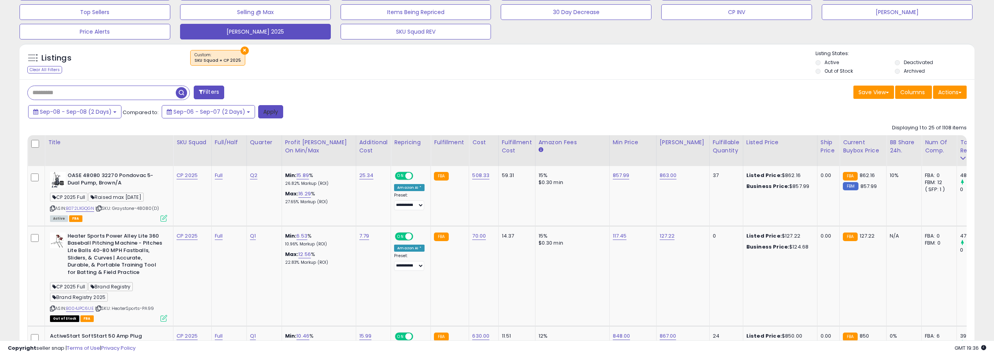
drag, startPoint x: 263, startPoint y: 122, endPoint x: 264, endPoint y: 115, distance: 7.2
click at [264, 114] on button "Apply" at bounding box center [270, 111] width 25 height 13
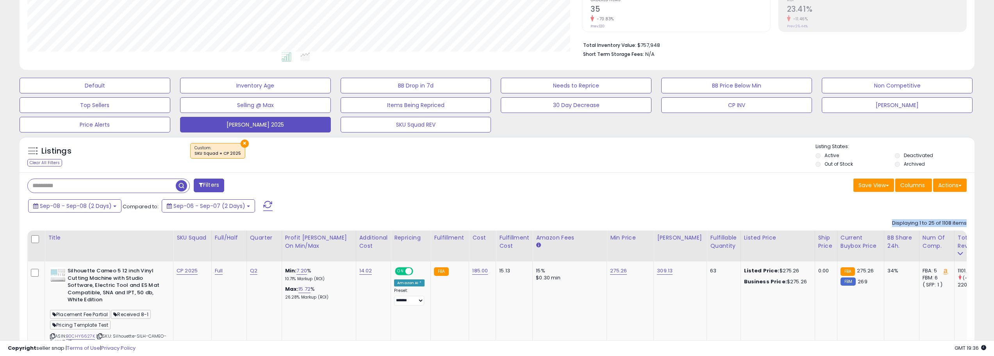
scroll to position [156, 0]
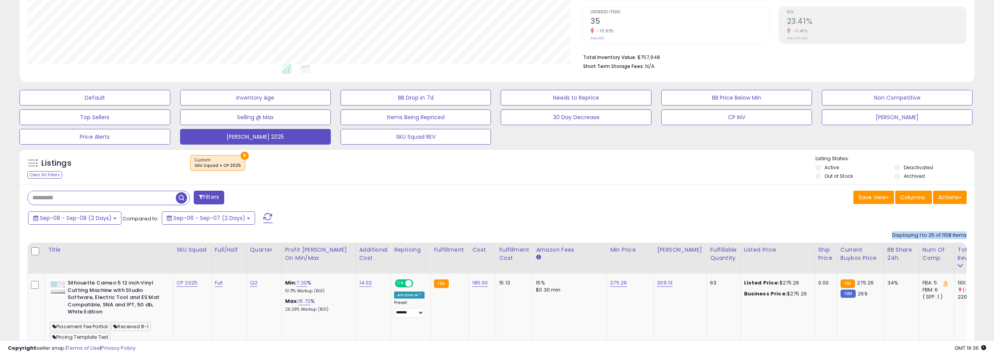
click at [266, 217] on span at bounding box center [267, 218] width 9 height 10
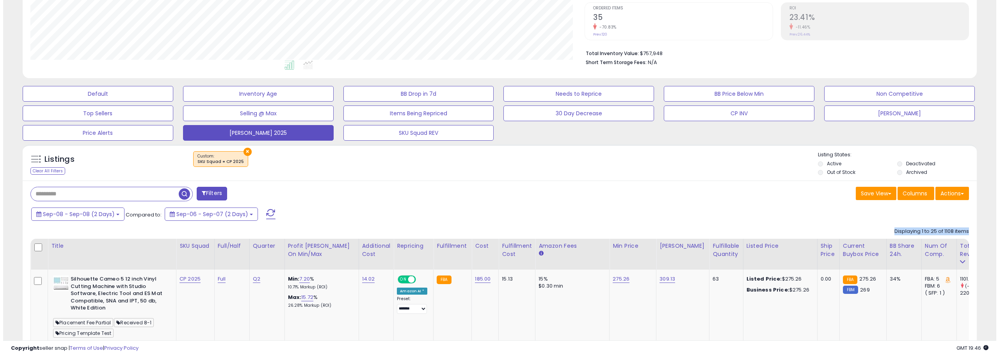
scroll to position [148, 0]
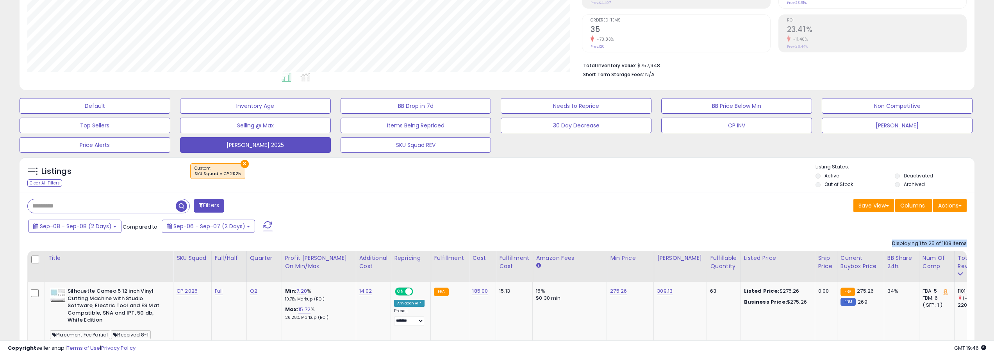
click at [266, 224] on span at bounding box center [267, 226] width 9 height 10
click at [264, 223] on span at bounding box center [267, 226] width 9 height 10
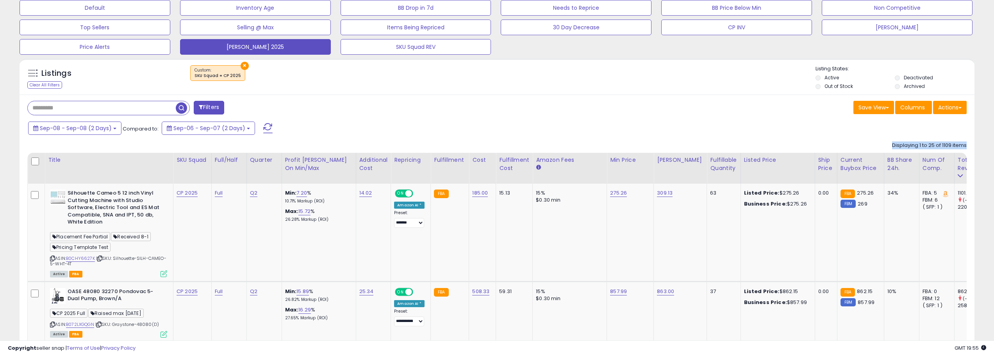
scroll to position [265, 0]
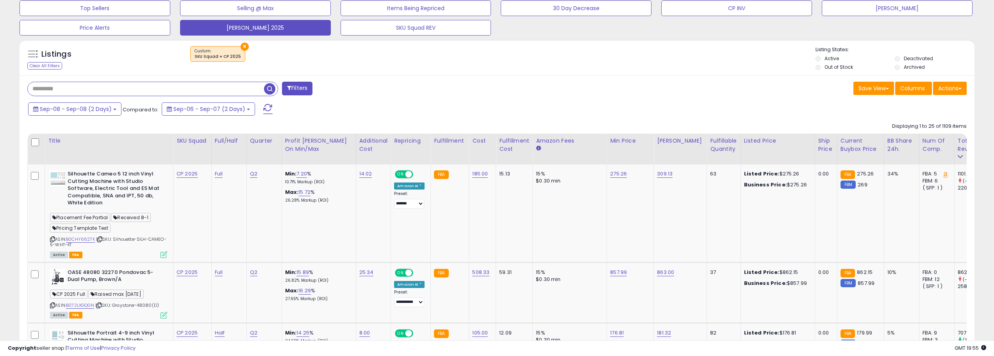
click at [135, 94] on input "text" at bounding box center [146, 89] width 236 height 14
type input "******"
click at [105, 108] on span "Sep-08 - Sep-08 (2 Days)" at bounding box center [76, 109] width 72 height 8
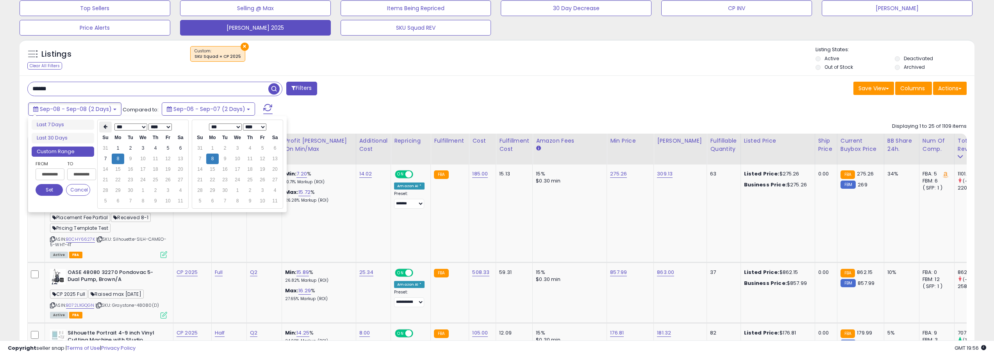
click at [102, 129] on th at bounding box center [105, 126] width 12 height 11
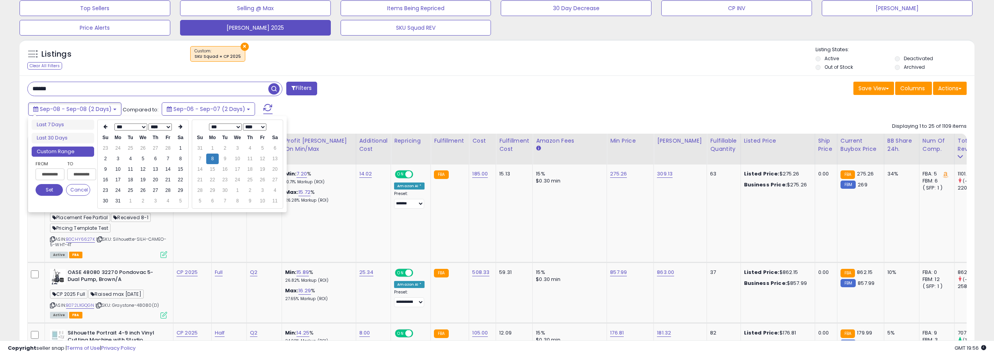
click at [102, 129] on th at bounding box center [105, 126] width 12 height 11
click at [142, 150] on td "1" at bounding box center [143, 148] width 12 height 11
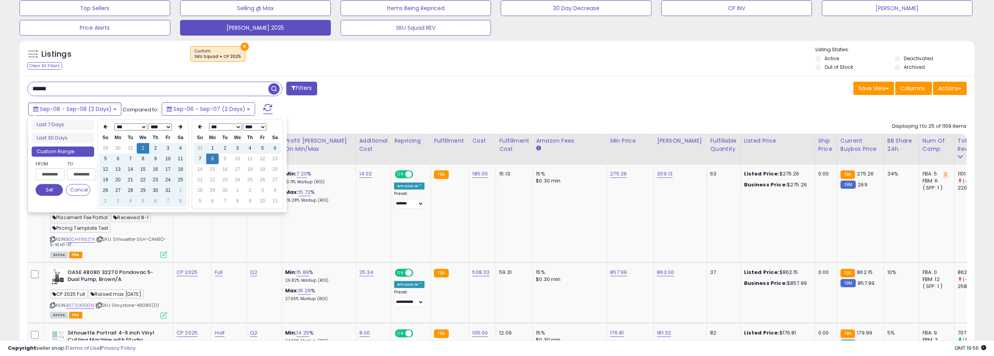
type input "**********"
click at [363, 112] on div "Sep-08 - Sep-08 (2 Days) Compared to: Sep-06 - Sep-07 (2 Days)" at bounding box center [378, 110] width 704 height 18
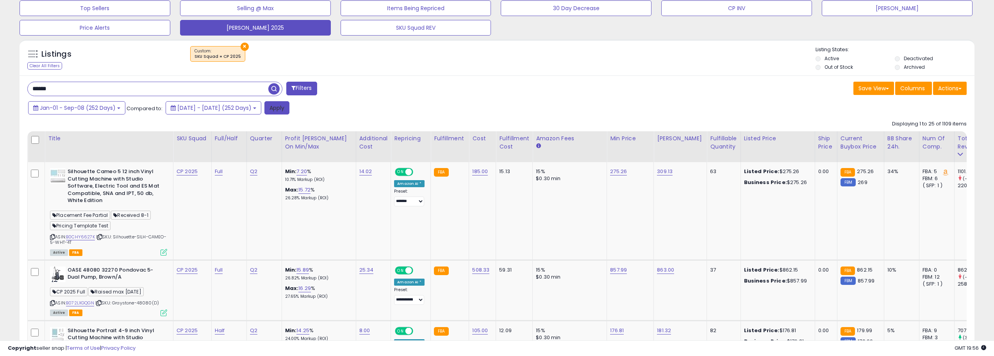
click at [289, 107] on button "Apply" at bounding box center [276, 107] width 25 height 13
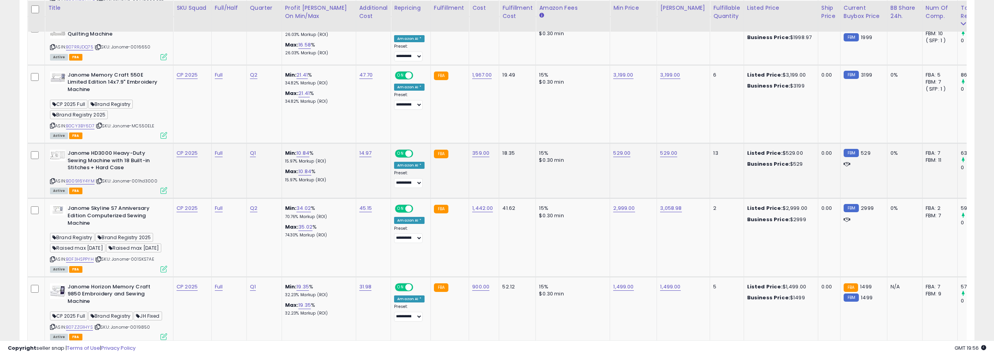
scroll to position [625, 0]
click at [88, 122] on link "B0CY3BY6D7" at bounding box center [80, 125] width 29 height 7
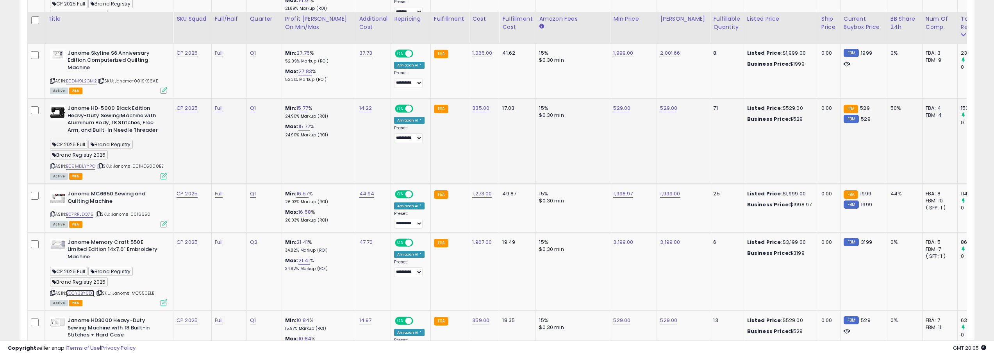
scroll to position [469, 0]
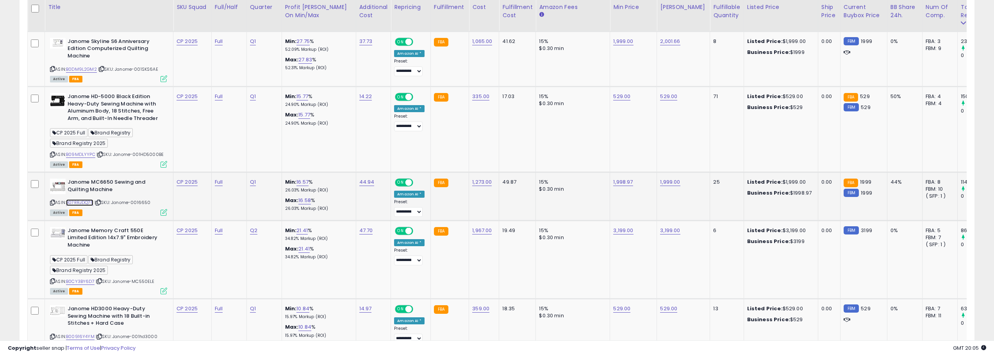
click at [92, 201] on link "B07RRJDQ75" at bounding box center [79, 202] width 27 height 7
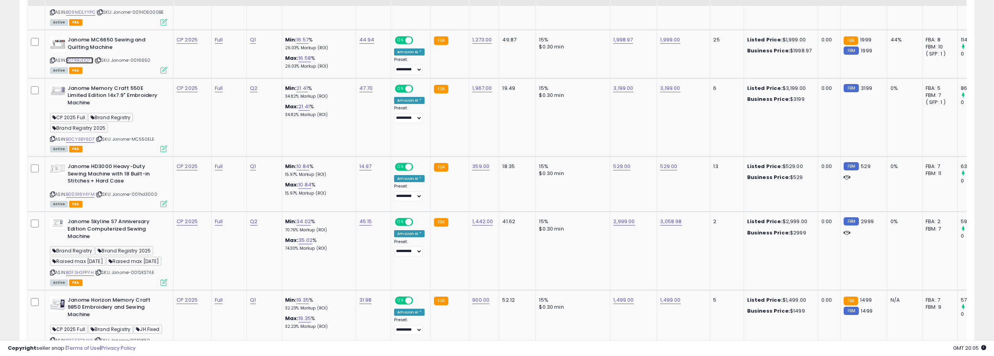
scroll to position [625, 0]
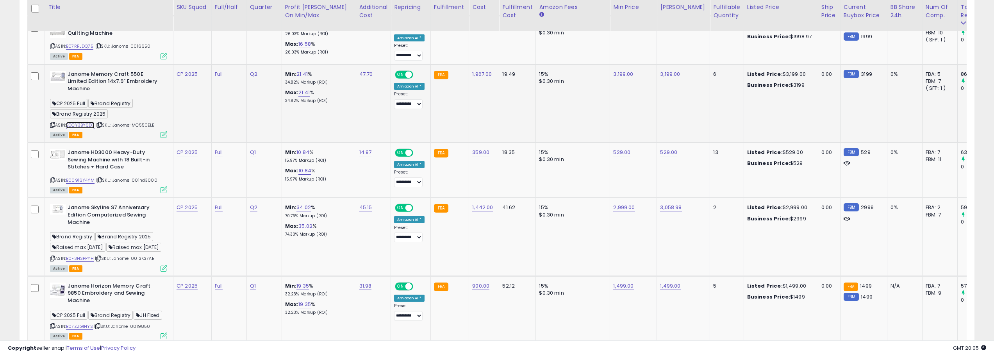
click at [91, 122] on link "B0CY3BY6D7" at bounding box center [80, 125] width 29 height 7
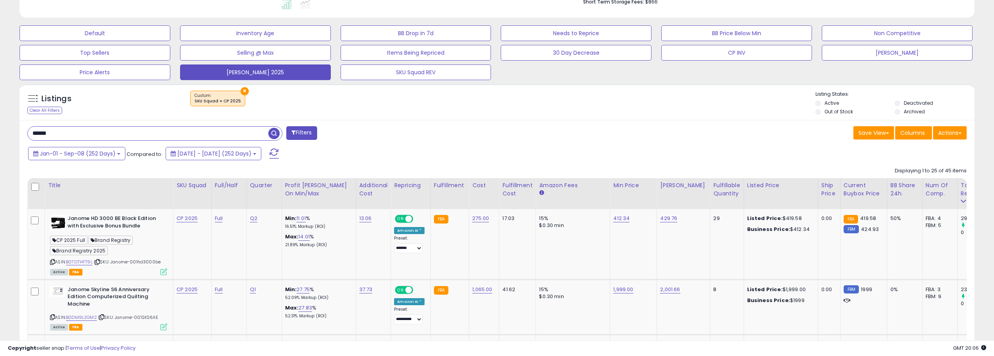
scroll to position [234, 0]
